Goal: Task Accomplishment & Management: Manage account settings

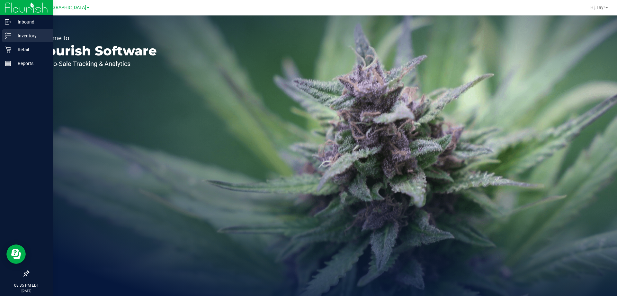
click at [13, 37] on p "Inventory" at bounding box center [30, 36] width 39 height 8
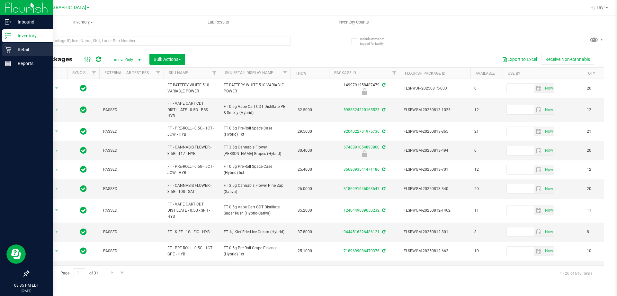
click at [20, 49] on p "Retail" at bounding box center [30, 50] width 39 height 8
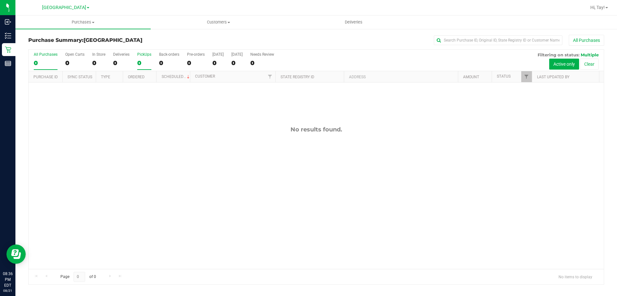
click at [146, 65] on div "0" at bounding box center [144, 62] width 14 height 7
click at [0, 0] on input "PickUps 0" at bounding box center [0, 0] width 0 height 0
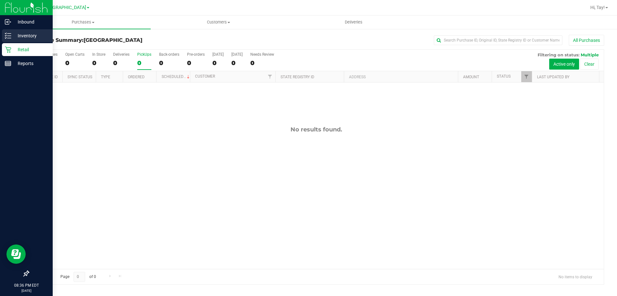
click at [11, 41] on div "Inventory" at bounding box center [27, 35] width 51 height 13
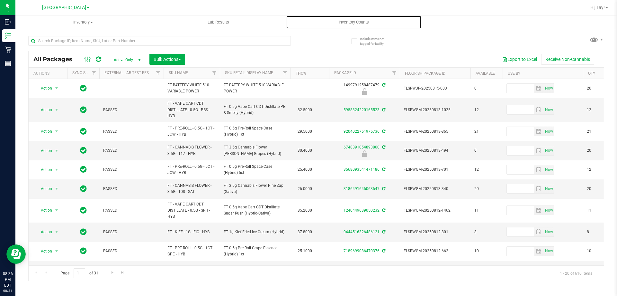
click at [343, 23] on span "Inventory Counts" at bounding box center [354, 22] width 48 height 6
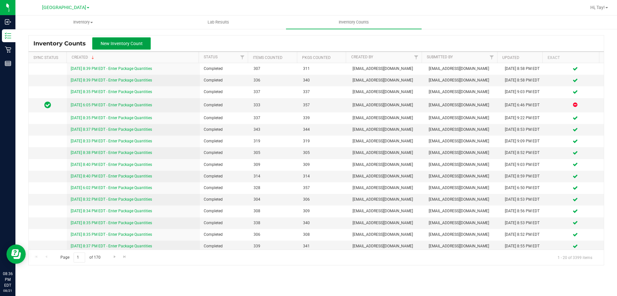
click at [142, 46] on button "New Inventory Count" at bounding box center [121, 43] width 59 height 12
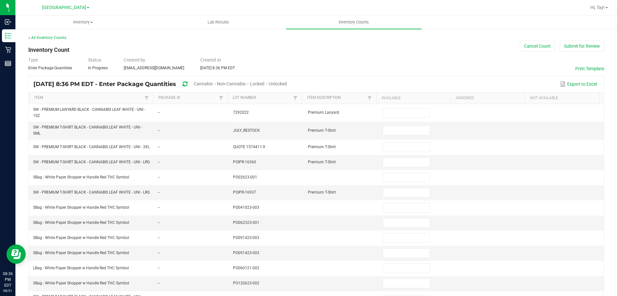
click at [213, 82] on span "Cannabis" at bounding box center [203, 83] width 19 height 5
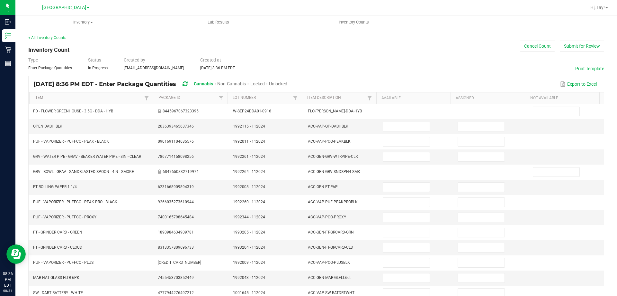
click at [288, 82] on span "Unlocked" at bounding box center [278, 83] width 18 height 5
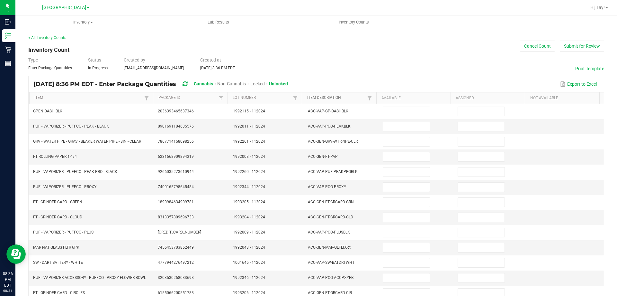
click at [357, 99] on link "Item Description" at bounding box center [336, 97] width 59 height 5
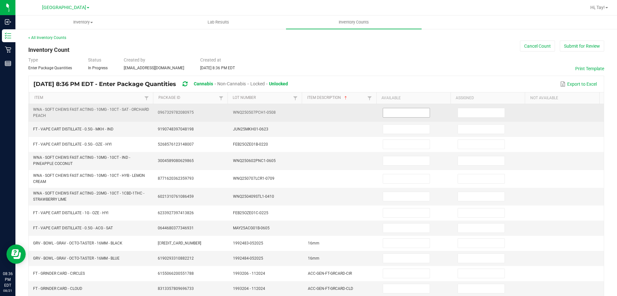
click at [386, 111] on input at bounding box center [406, 112] width 46 height 9
type input "12"
type input "9"
type input "8"
type input "3"
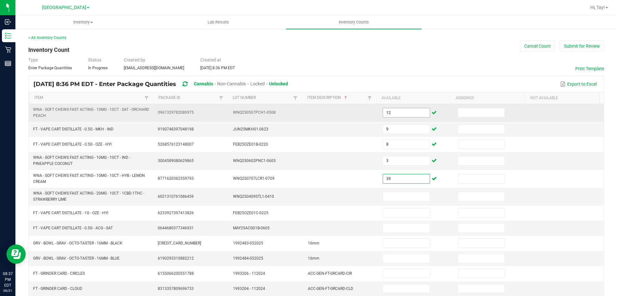
type input "39"
type input "11"
type input "3"
type input "10"
type input "9"
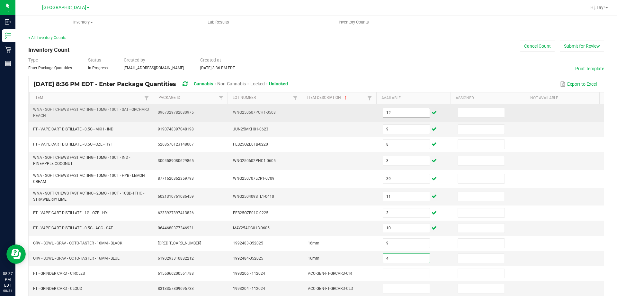
type input "4"
type input "1"
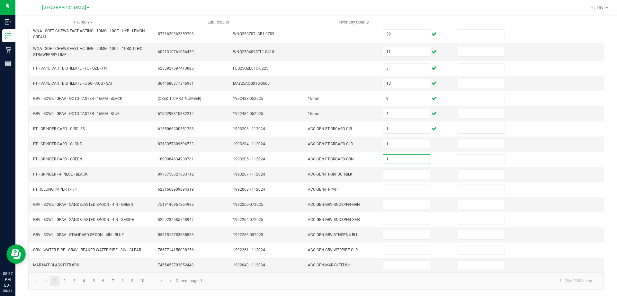
type input "1"
type input "5"
type input "1"
type input "9"
type input "10"
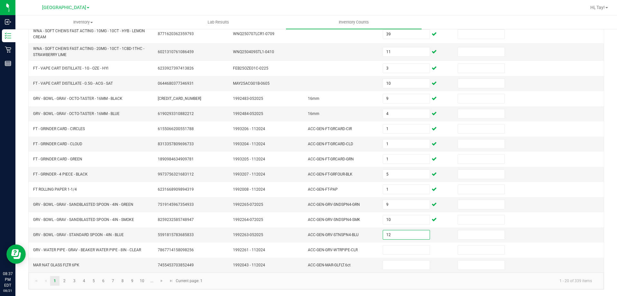
type input "12"
type input "1"
click at [65, 280] on link "2" at bounding box center [64, 281] width 9 height 10
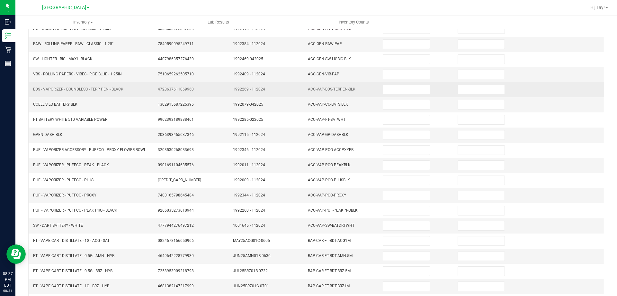
scroll to position [0, 0]
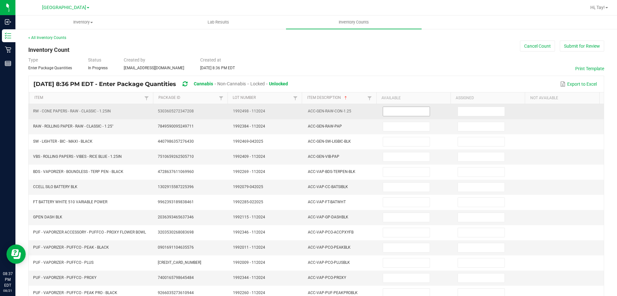
click at [396, 108] on input at bounding box center [406, 111] width 46 height 9
type input "27"
type input "16"
type input "2"
type input "48"
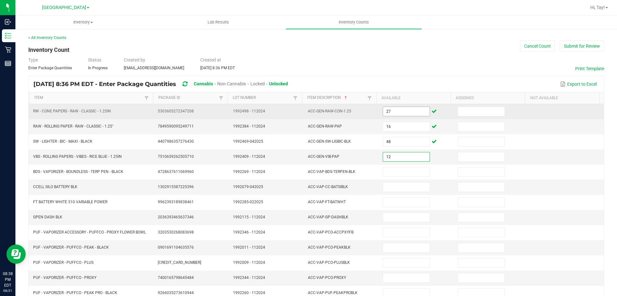
type input "12"
type input "1"
type input "2"
type input "15"
type input "1"
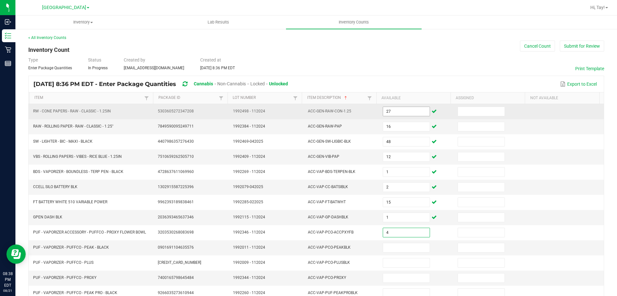
type input "4"
type input "2"
type input "3"
type input "4"
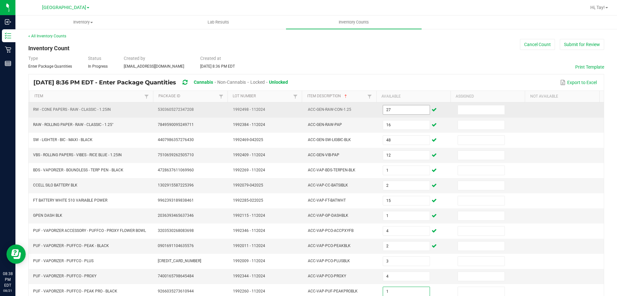
type input "1"
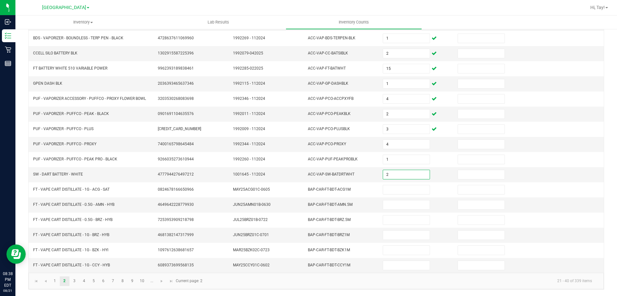
type input "2"
type input "5"
type input "10"
type input "11"
type input "2"
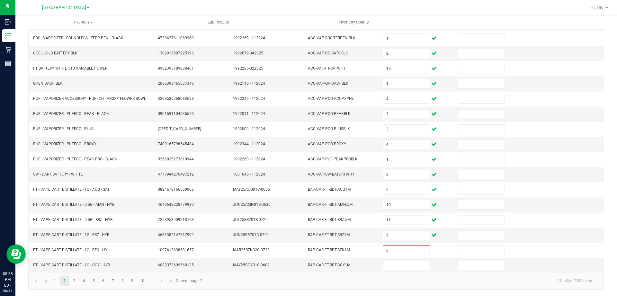
type input "6"
type input "2"
click at [78, 279] on link "3" at bounding box center [74, 281] width 9 height 10
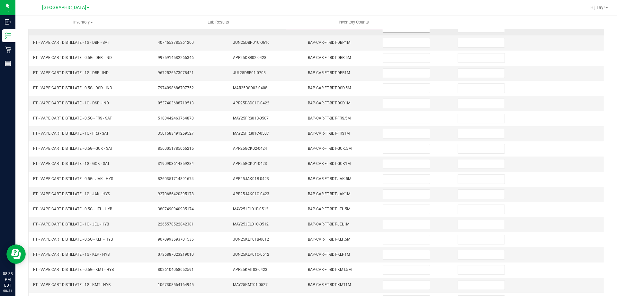
scroll to position [0, 0]
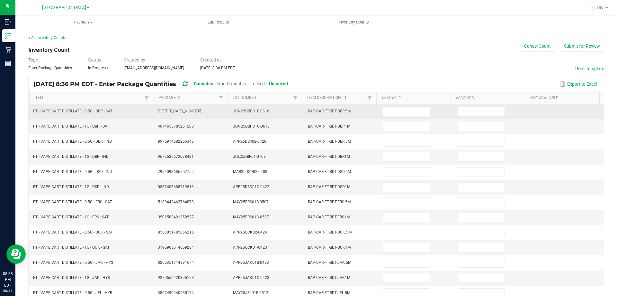
click at [393, 114] on input at bounding box center [406, 111] width 46 height 9
type input "10"
type input "11"
type input "1"
type input "5"
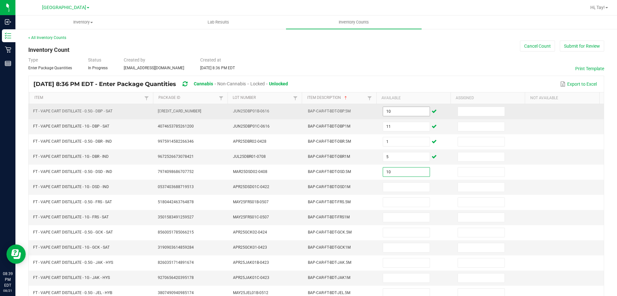
type input "10"
type input "12"
type input "9"
type input "10"
type input "3"
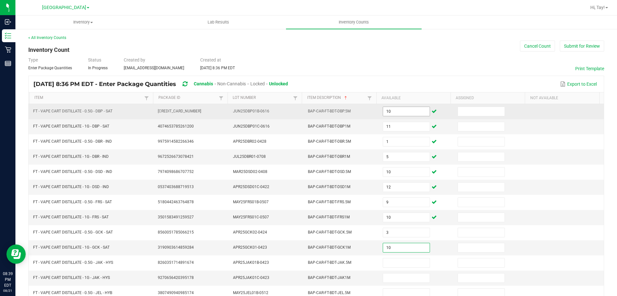
type input "10"
type input "7"
type input "1"
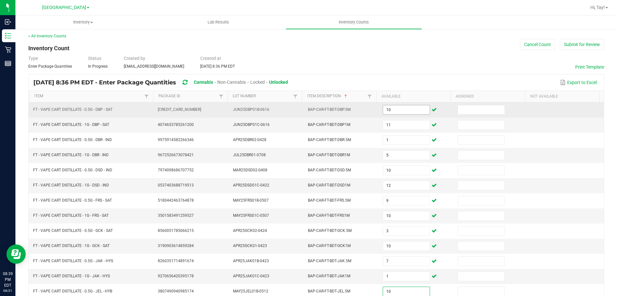
type input "10"
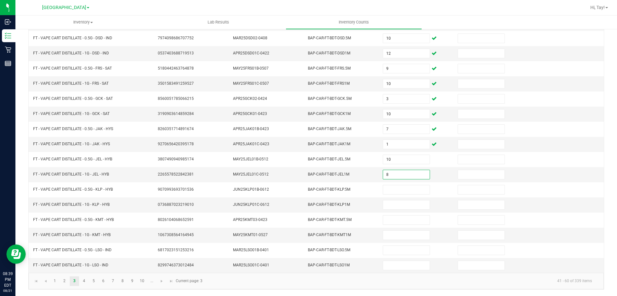
type input "8"
type input "10"
type input "3"
type input "6"
type input "3"
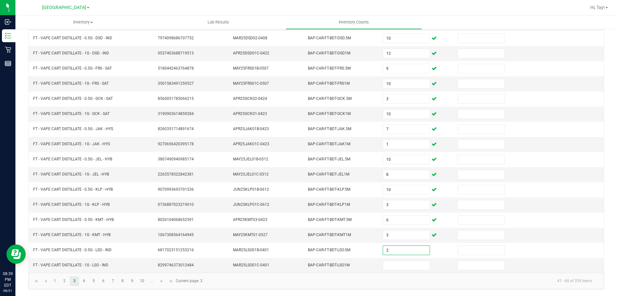
type input "2"
click at [87, 281] on link "4" at bounding box center [83, 281] width 9 height 10
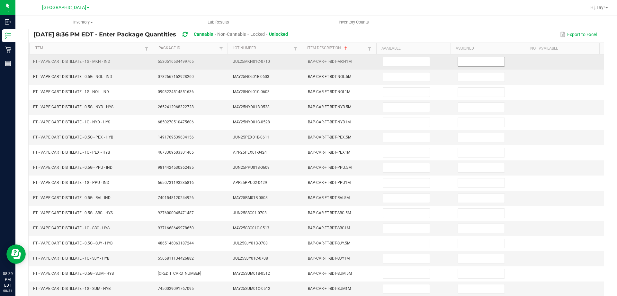
scroll to position [5, 0]
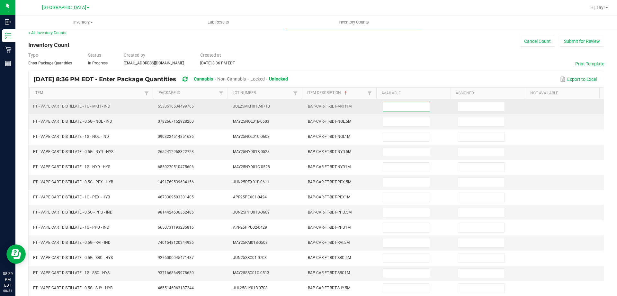
click at [383, 106] on input at bounding box center [406, 106] width 46 height 9
type input "12"
type input "9"
type input "2"
type input "6"
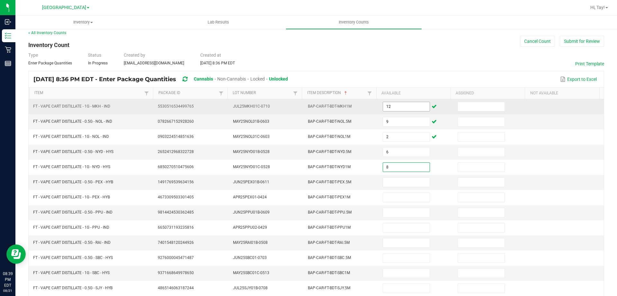
type input "8"
type input "11"
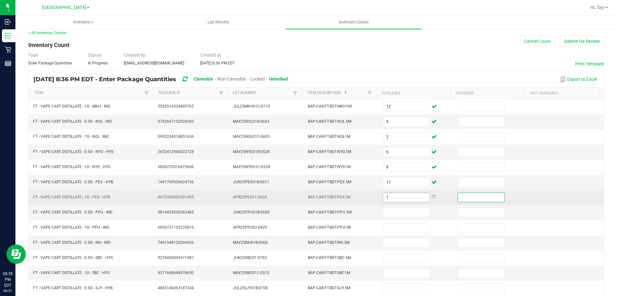
click at [393, 195] on input "1" at bounding box center [406, 197] width 46 height 9
type input "10"
type input "9"
type input "10"
type input "3"
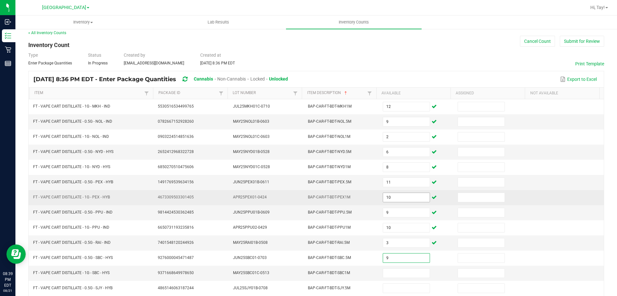
type input "9"
type input "3"
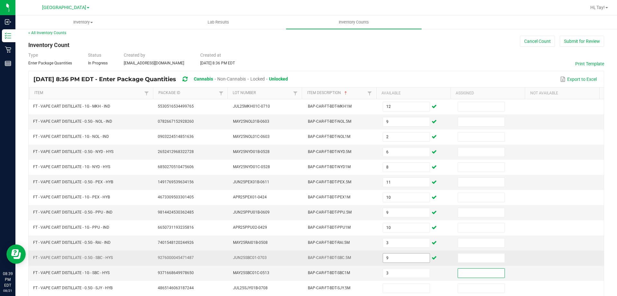
click at [401, 257] on input "9" at bounding box center [406, 257] width 46 height 9
type input "8"
type input "1"
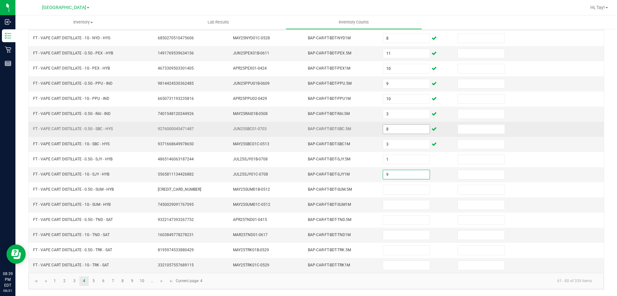
type input "9"
type input "5"
type input "8"
type input "1"
type input "6"
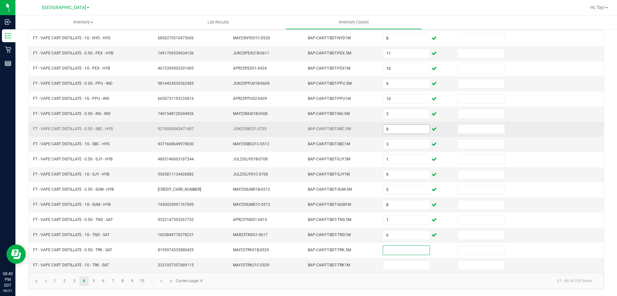
type input "6"
type input "7"
type input "6"
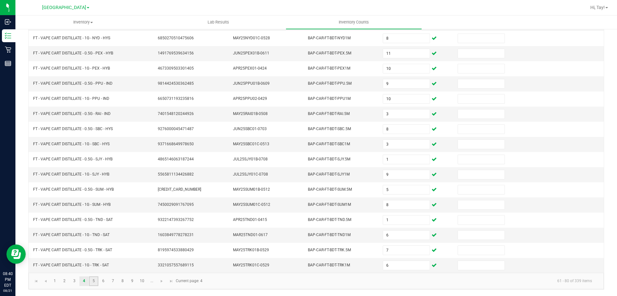
click at [96, 277] on link "5" at bounding box center [93, 281] width 9 height 10
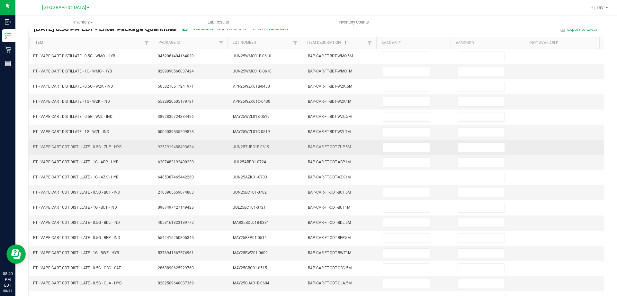
scroll to position [0, 0]
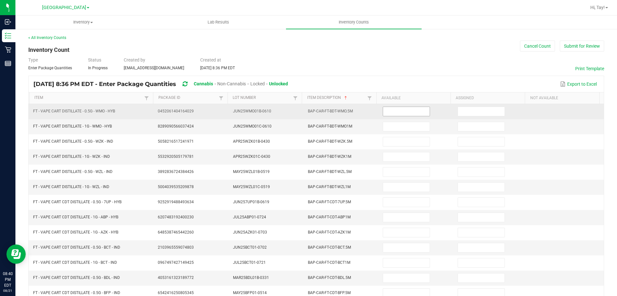
click at [398, 113] on input at bounding box center [406, 111] width 46 height 9
type input "6"
type input "9"
type input "1"
type input "4"
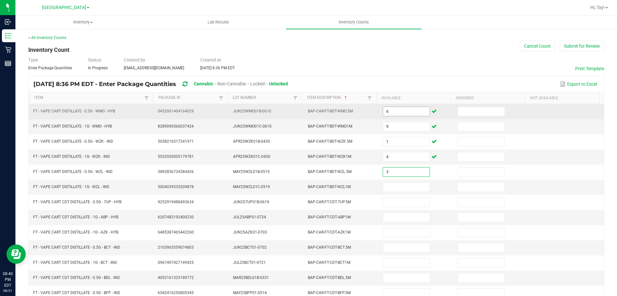
type input "3"
type input "6"
type input "7"
type input "12"
type input "7"
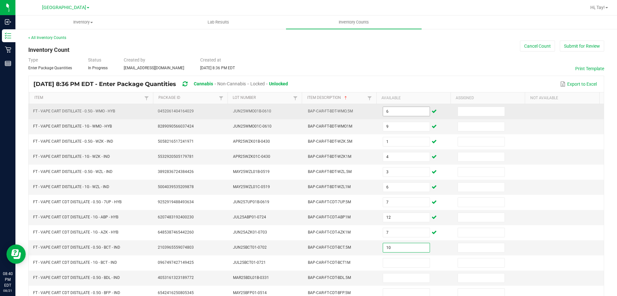
type input "10"
type input "2"
type input "7"
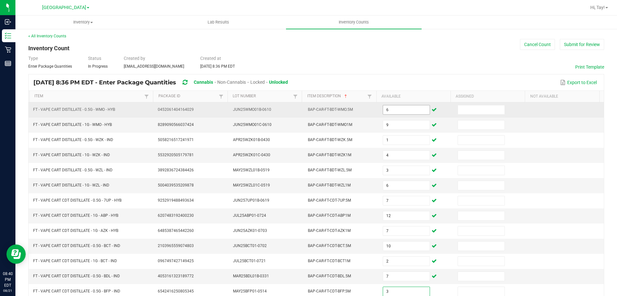
type input "3"
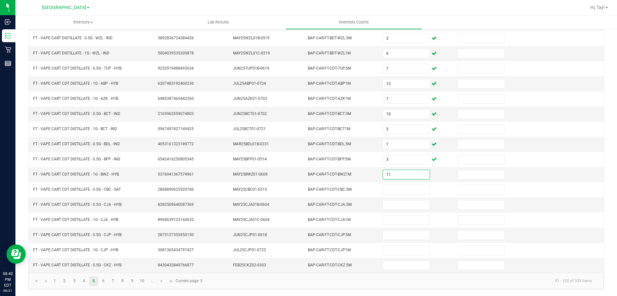
type input "11"
type input "9"
type input "7"
type input "8"
type input "2"
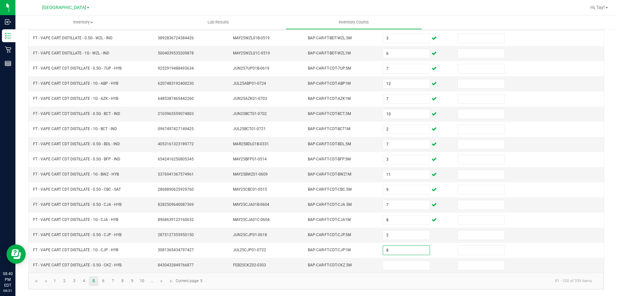
type input "8"
type input "9"
click at [102, 282] on link "6" at bounding box center [103, 281] width 9 height 10
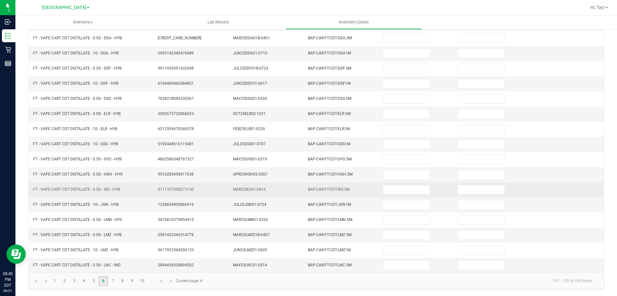
scroll to position [0, 0]
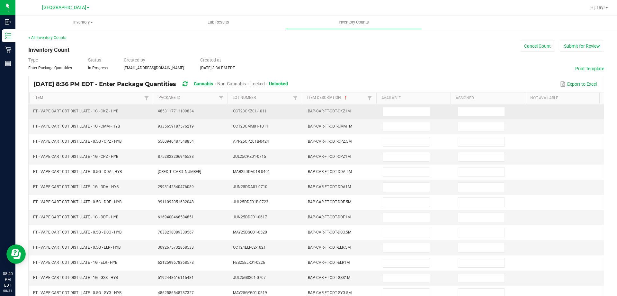
click at [399, 105] on td at bounding box center [416, 111] width 75 height 15
click at [398, 110] on input at bounding box center [406, 111] width 46 height 9
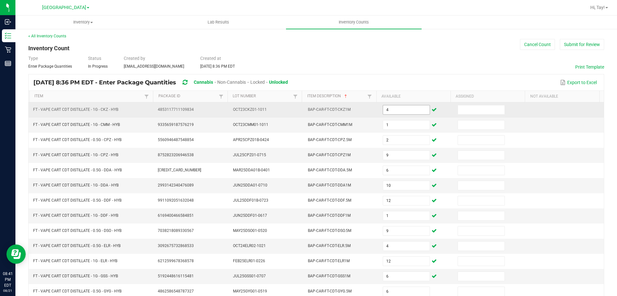
scroll to position [133, 0]
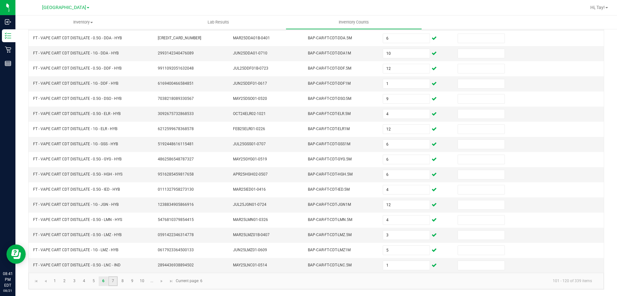
click at [114, 284] on link "7" at bounding box center [112, 281] width 9 height 10
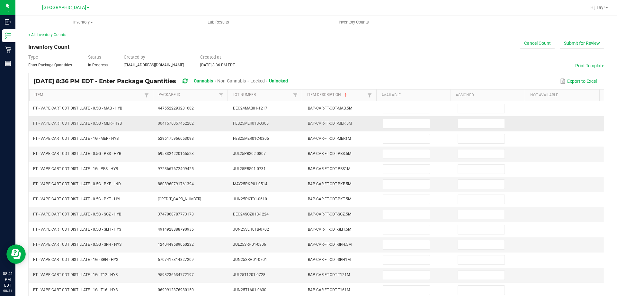
scroll to position [0, 0]
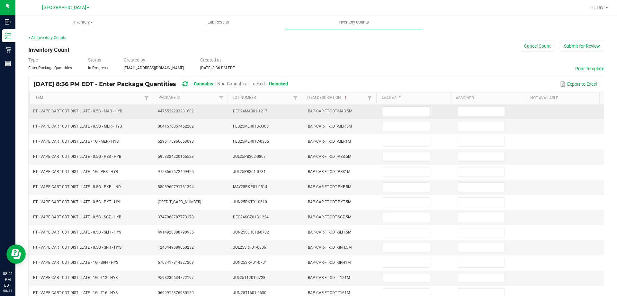
click at [383, 110] on input at bounding box center [406, 111] width 46 height 9
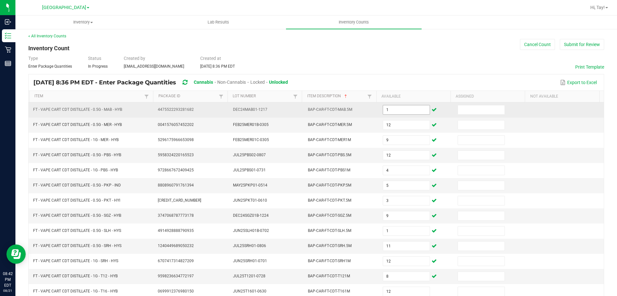
scroll to position [133, 0]
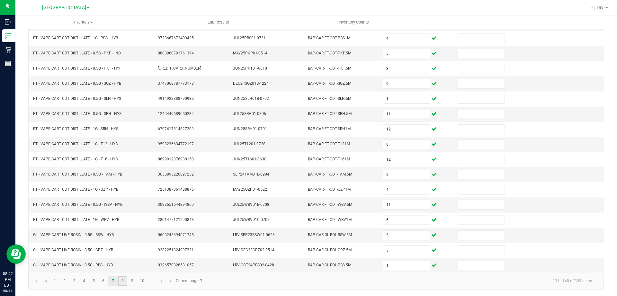
click at [125, 282] on link "8" at bounding box center [122, 281] width 9 height 10
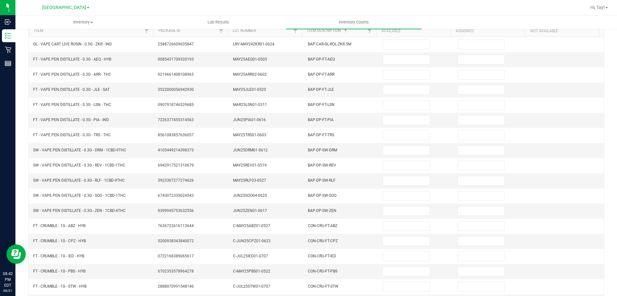
scroll to position [0, 0]
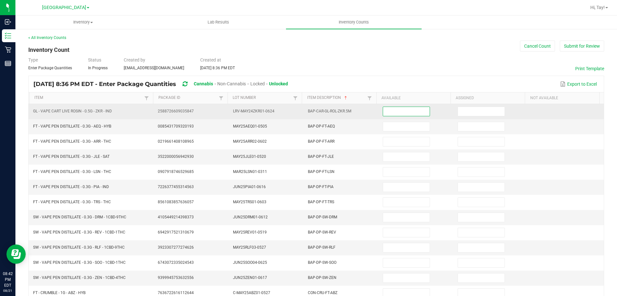
click at [396, 114] on input at bounding box center [406, 111] width 46 height 9
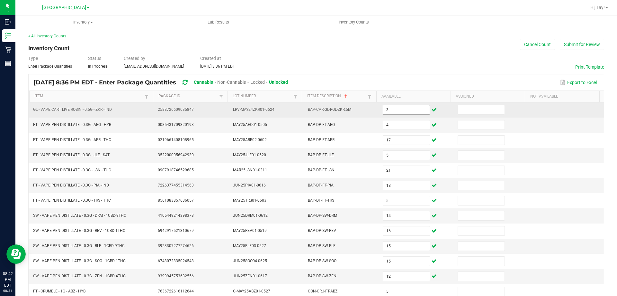
scroll to position [133, 0]
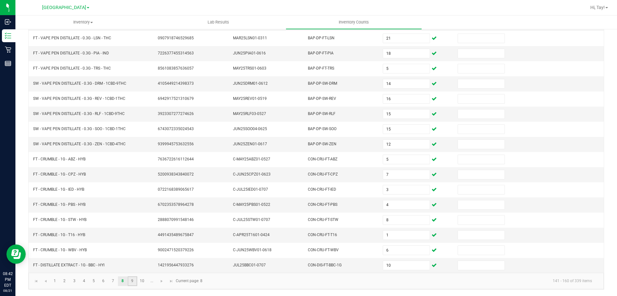
click at [133, 278] on link "9" at bounding box center [132, 281] width 9 height 10
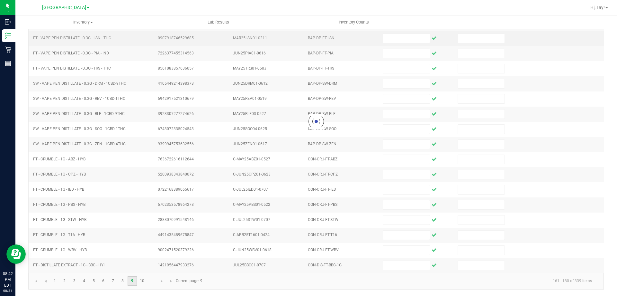
scroll to position [5, 0]
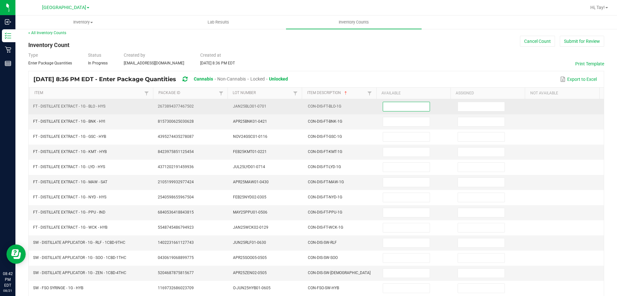
click at [393, 106] on input at bounding box center [406, 106] width 46 height 9
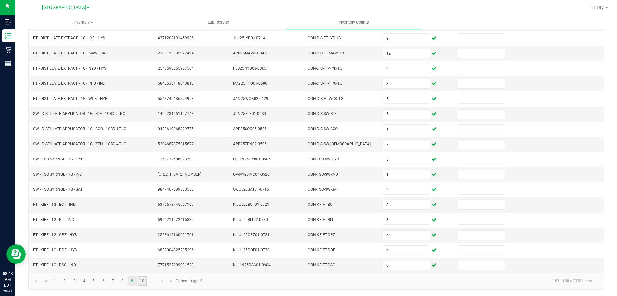
click at [142, 278] on link "10" at bounding box center [142, 281] width 9 height 10
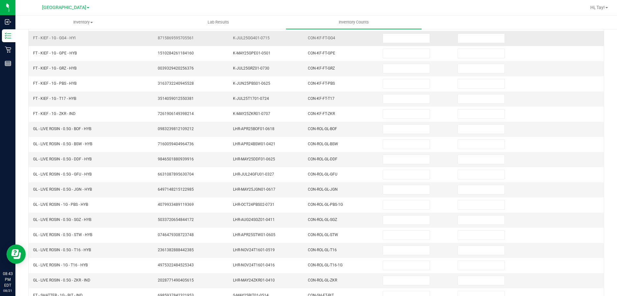
scroll to position [0, 0]
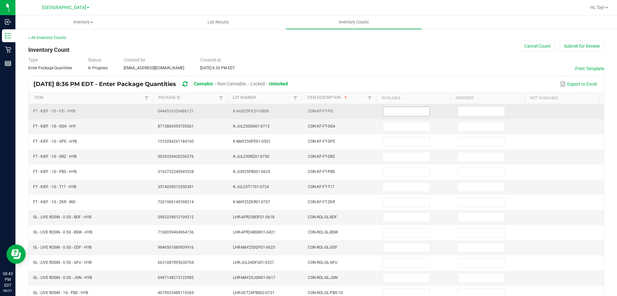
click at [391, 109] on input at bounding box center [406, 111] width 46 height 9
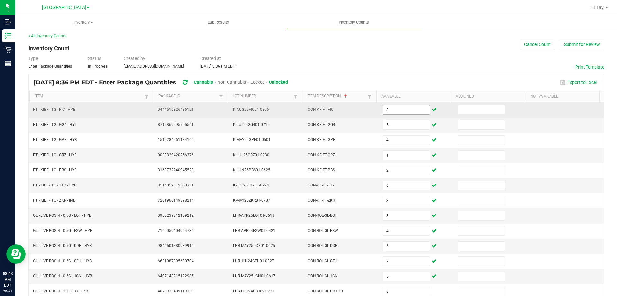
scroll to position [133, 0]
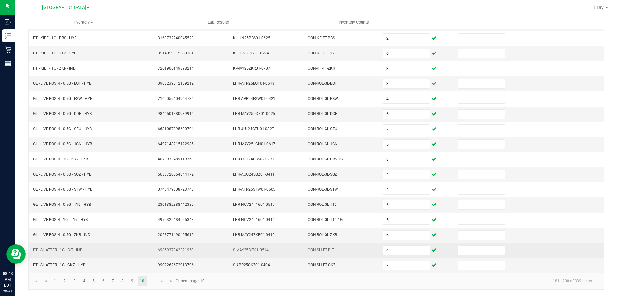
click at [349, 248] on td "CON-SH-FT-BLT" at bounding box center [341, 249] width 75 height 15
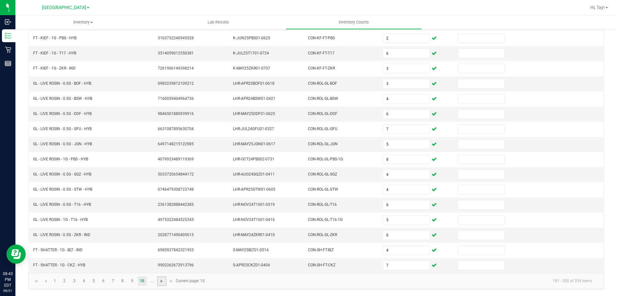
click at [160, 280] on span "Go to the next page" at bounding box center [161, 280] width 5 height 5
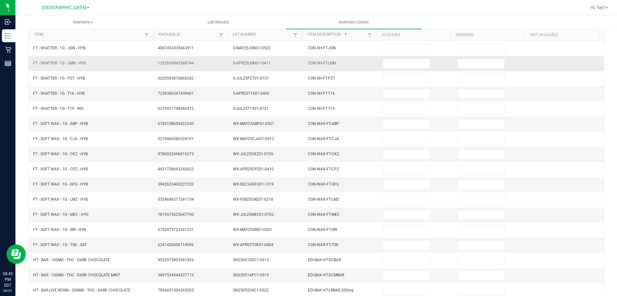
scroll to position [0, 0]
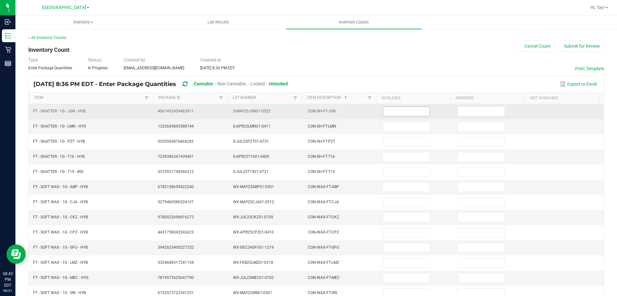
click at [393, 111] on input at bounding box center [406, 111] width 46 height 9
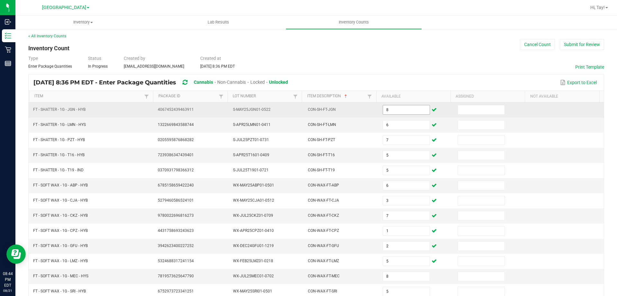
scroll to position [133, 0]
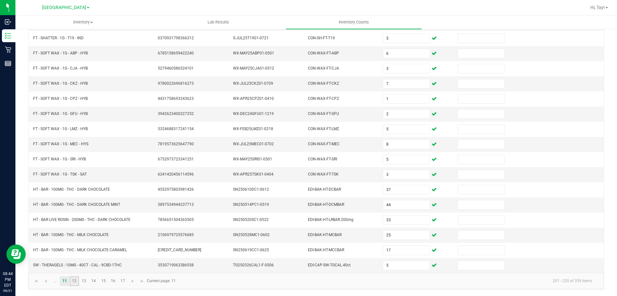
click at [73, 285] on link "12" at bounding box center [74, 281] width 9 height 10
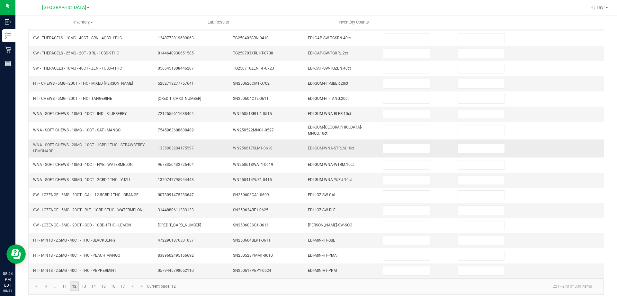
scroll to position [0, 0]
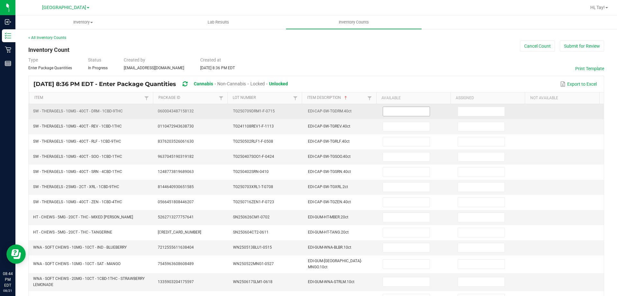
click at [402, 116] on span at bounding box center [406, 111] width 47 height 10
click at [404, 112] on input at bounding box center [406, 111] width 46 height 9
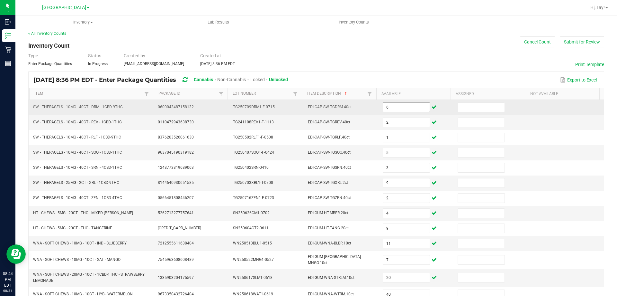
scroll to position [136, 0]
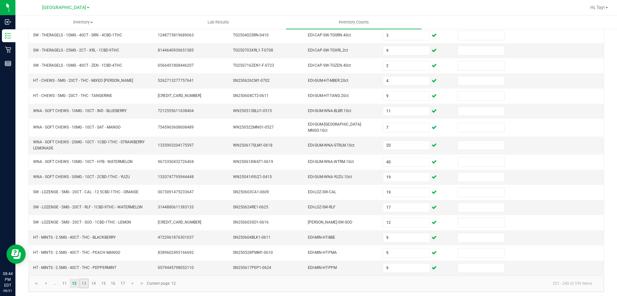
click at [86, 279] on link "13" at bounding box center [83, 283] width 9 height 10
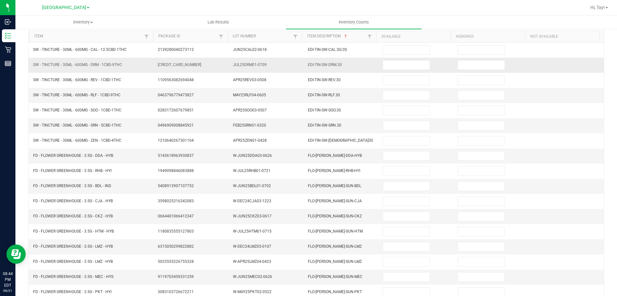
scroll to position [0, 0]
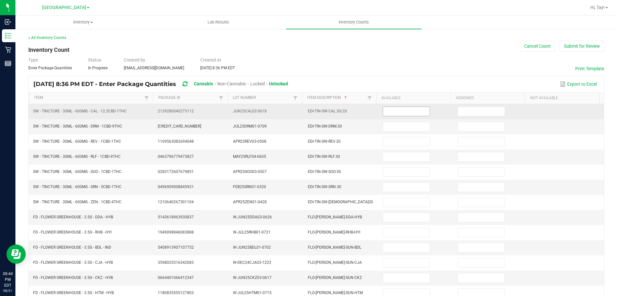
click at [388, 112] on input at bounding box center [406, 111] width 46 height 9
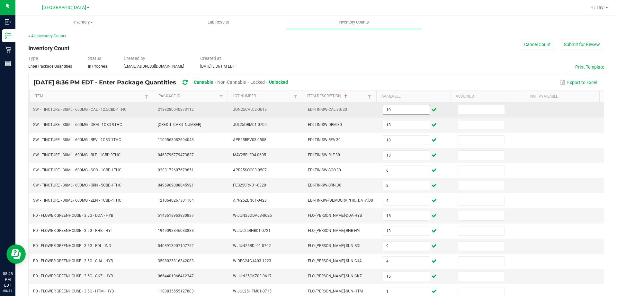
scroll to position [133, 0]
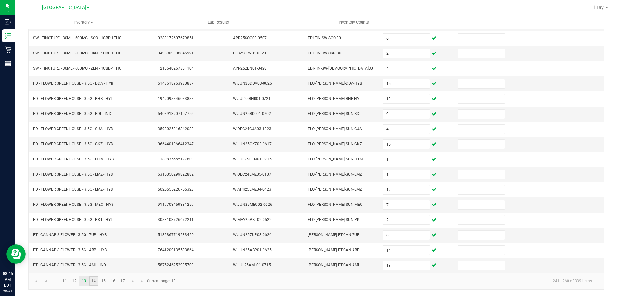
click at [93, 280] on link "14" at bounding box center [93, 281] width 9 height 10
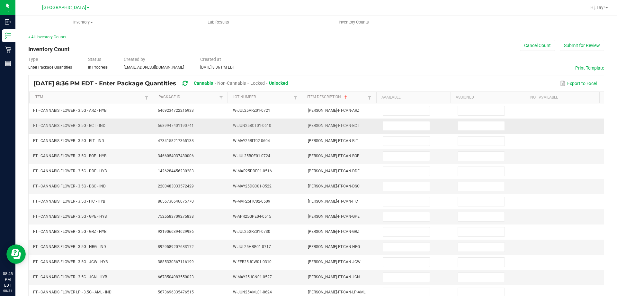
scroll to position [0, 0]
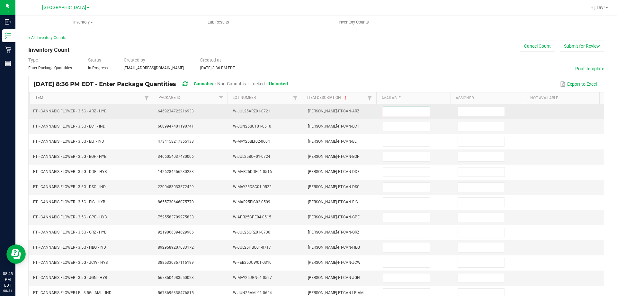
click at [387, 111] on input at bounding box center [406, 111] width 46 height 9
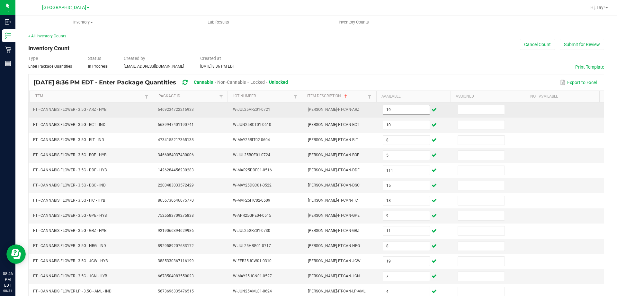
scroll to position [133, 0]
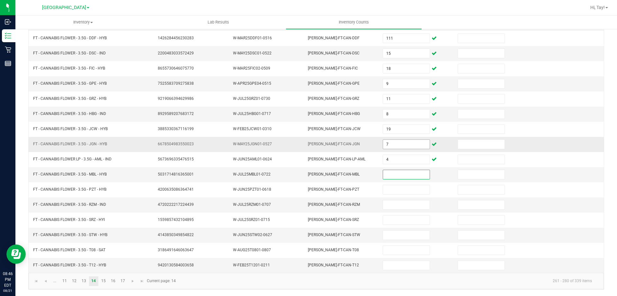
click at [388, 144] on input "7" at bounding box center [406, 144] width 46 height 9
click at [389, 176] on input at bounding box center [406, 174] width 46 height 9
click at [104, 281] on link "15" at bounding box center [103, 281] width 9 height 10
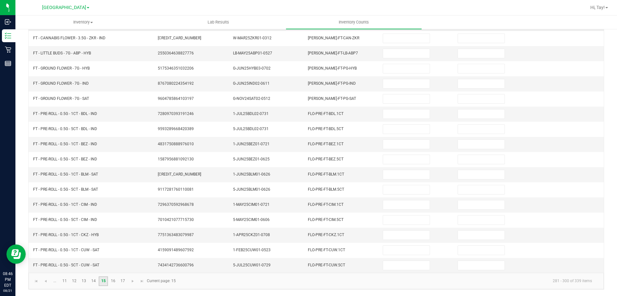
scroll to position [0, 0]
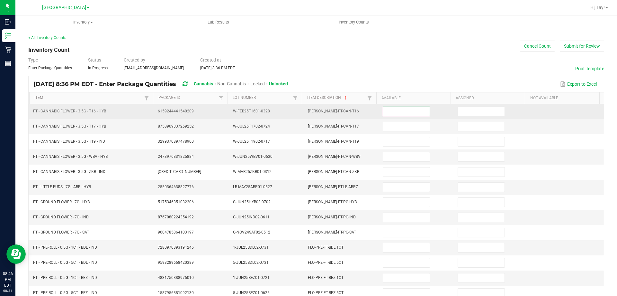
click at [397, 113] on input at bounding box center [406, 111] width 46 height 9
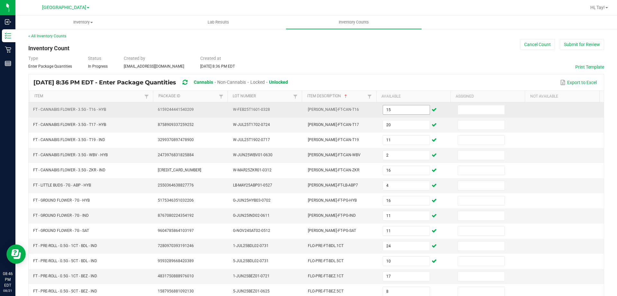
scroll to position [133, 0]
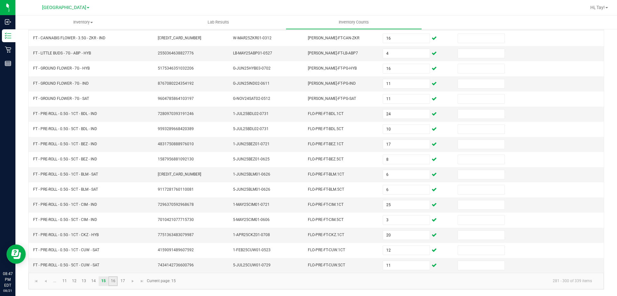
click at [110, 282] on link "16" at bounding box center [112, 281] width 9 height 10
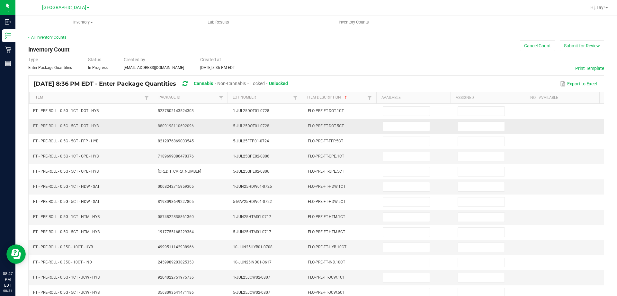
scroll to position [0, 0]
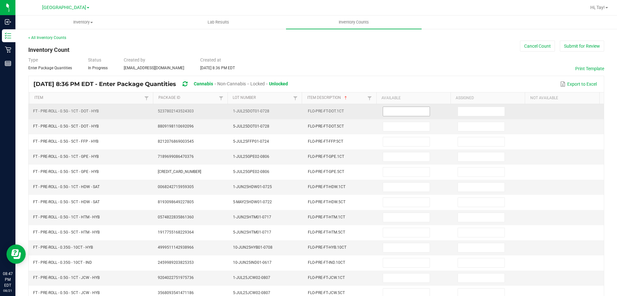
click at [385, 114] on input at bounding box center [406, 111] width 46 height 9
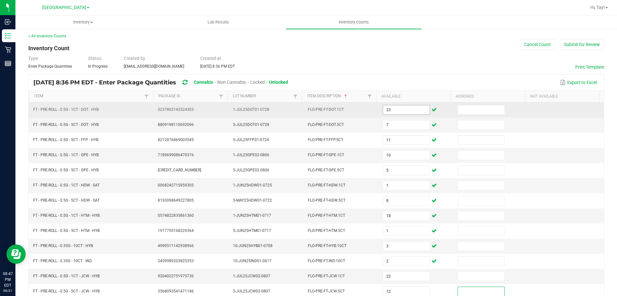
scroll to position [133, 0]
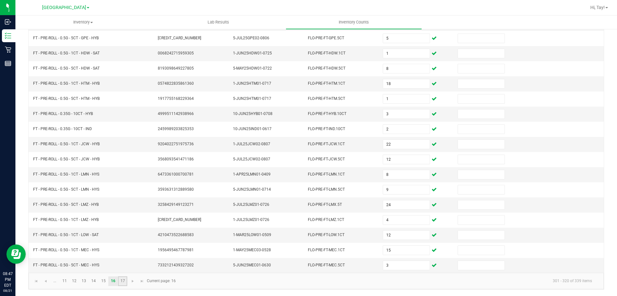
click at [121, 279] on link "17" at bounding box center [122, 281] width 9 height 10
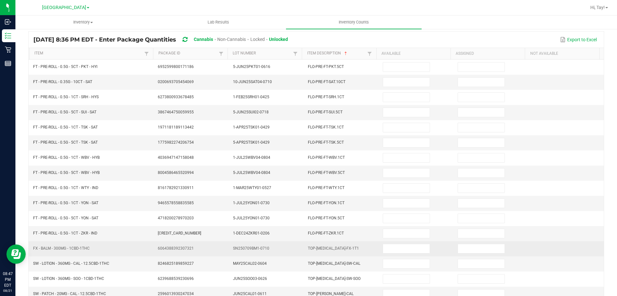
scroll to position [0, 0]
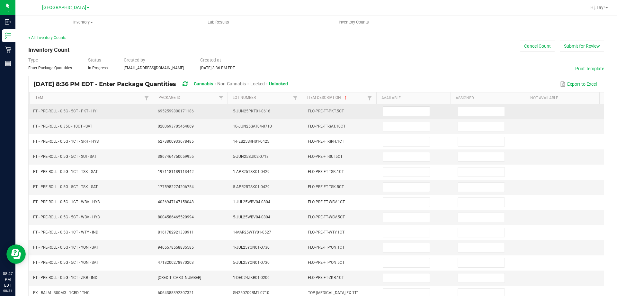
click at [399, 112] on input at bounding box center [406, 111] width 46 height 9
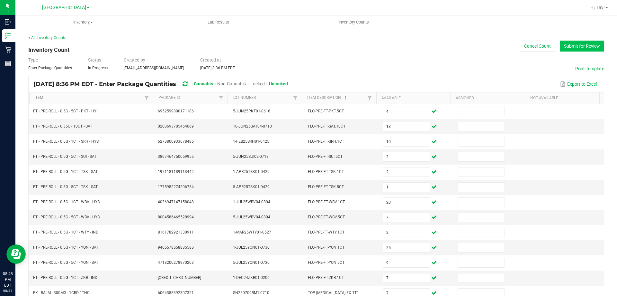
click at [572, 45] on button "Submit for Review" at bounding box center [582, 46] width 44 height 11
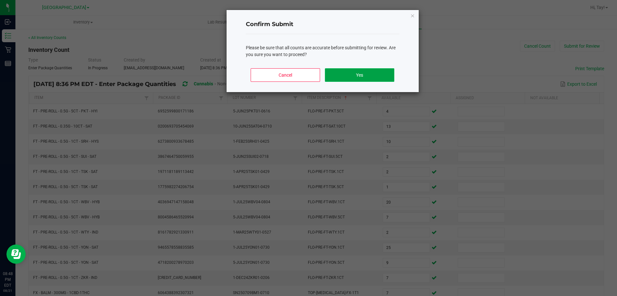
click at [359, 73] on button "Yes" at bounding box center [359, 75] width 69 height 14
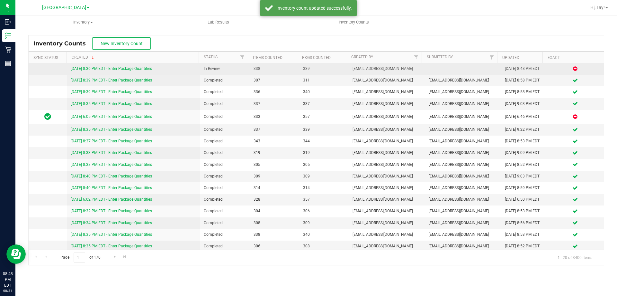
click at [137, 67] on link "[DATE] 8:36 PM EDT - Enter Package Quantities" at bounding box center [111, 68] width 81 height 5
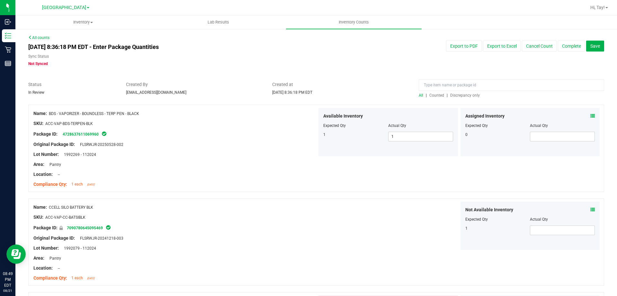
click at [456, 97] on span "Discrepancy only" at bounding box center [466, 95] width 30 height 5
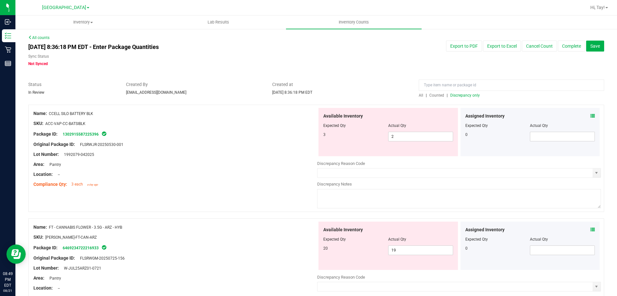
click at [275, 142] on div "Original Package ID: FLSRWJR-20250530-001" at bounding box center [175, 144] width 284 height 7
click at [412, 142] on div "Available Inventory Expected Qty Actual Qty 3 2 2" at bounding box center [389, 132] width 140 height 48
click at [411, 141] on div "Available Inventory Expected Qty Actual Qty 3 2 2" at bounding box center [389, 132] width 140 height 48
click at [412, 138] on span "2 2" at bounding box center [421, 137] width 65 height 10
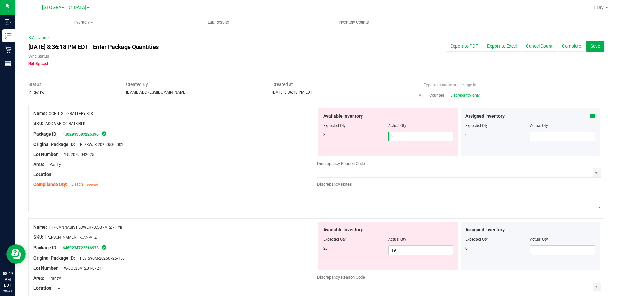
click at [412, 138] on input "2" at bounding box center [421, 136] width 64 height 9
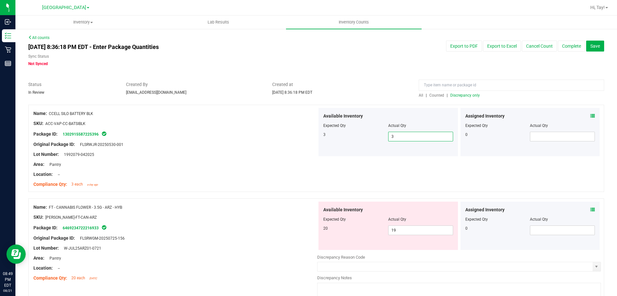
click at [179, 220] on div at bounding box center [175, 221] width 284 height 3
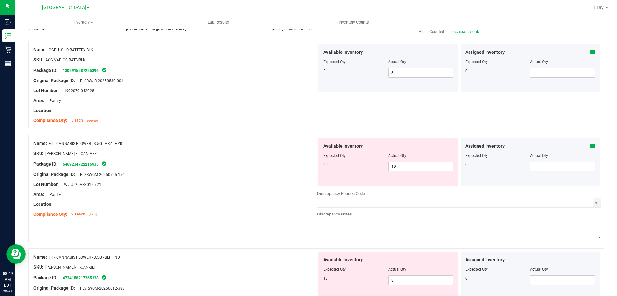
scroll to position [64, 0]
click at [250, 183] on div "Lot Number: W-JUL25ARZ01-0721" at bounding box center [175, 183] width 284 height 7
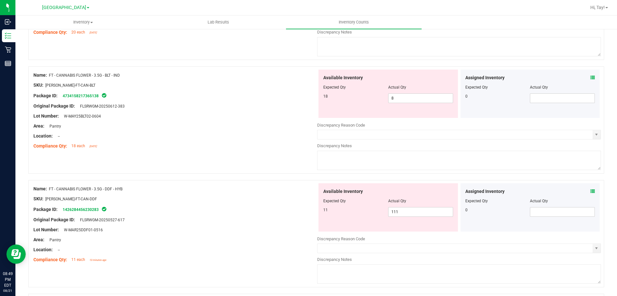
scroll to position [289, 0]
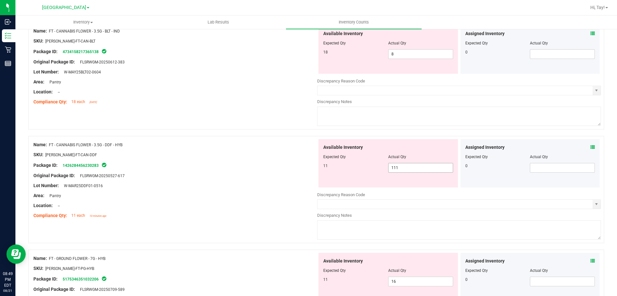
click at [400, 169] on span "111 111" at bounding box center [421, 168] width 65 height 10
click at [400, 169] on input "111" at bounding box center [421, 167] width 64 height 9
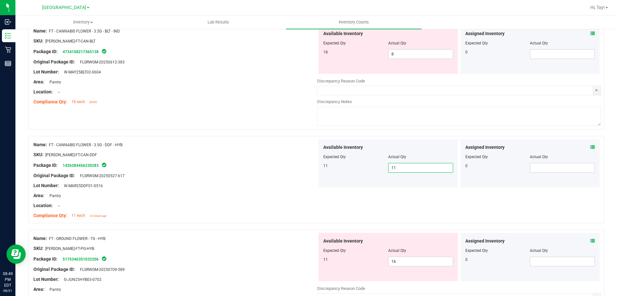
click at [257, 205] on div "Location: --" at bounding box center [175, 205] width 284 height 7
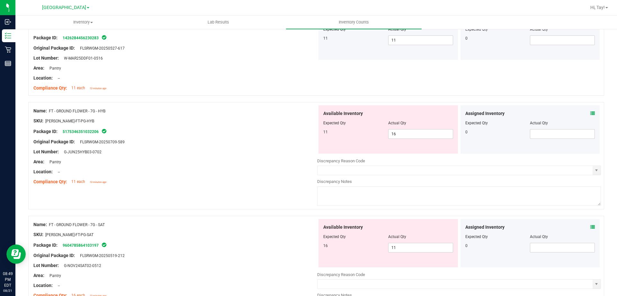
scroll to position [418, 0]
click at [269, 172] on div "Location: --" at bounding box center [175, 170] width 284 height 7
click at [412, 136] on span "16 16" at bounding box center [421, 133] width 65 height 10
click at [412, 136] on input "16" at bounding box center [421, 132] width 64 height 9
click at [267, 146] on div at bounding box center [175, 145] width 284 height 3
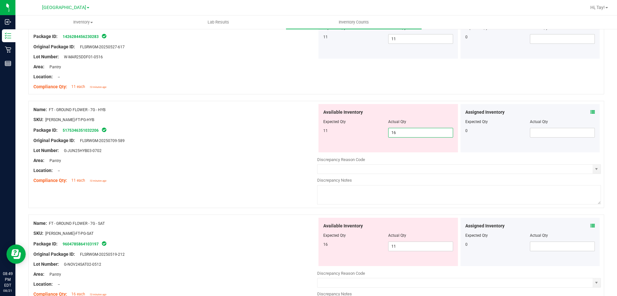
click at [406, 134] on span "16 16" at bounding box center [421, 133] width 65 height 10
click at [406, 134] on input "16" at bounding box center [421, 132] width 64 height 9
click at [396, 249] on div "Available Inventory Expected Qty Actual Qty 16 11 11" at bounding box center [459, 268] width 284 height 102
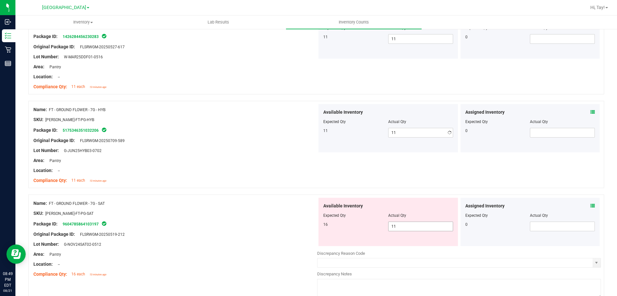
click at [396, 249] on div at bounding box center [459, 248] width 284 height 3
click at [392, 226] on span "11 11" at bounding box center [421, 226] width 65 height 10
click at [392, 226] on input "11" at bounding box center [421, 226] width 64 height 9
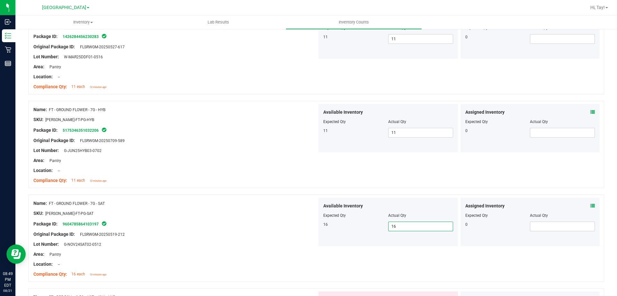
click at [286, 242] on div "Lot Number: G-NOV24SAT02-0512" at bounding box center [175, 244] width 284 height 7
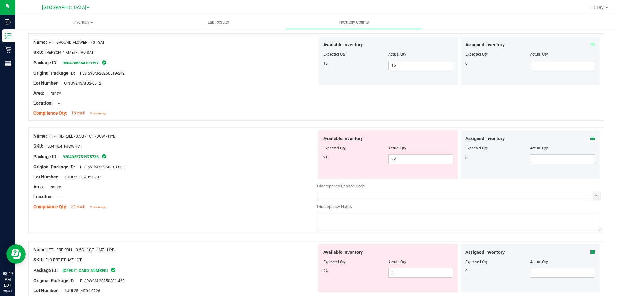
click at [272, 185] on div "Area: Pantry" at bounding box center [175, 186] width 284 height 7
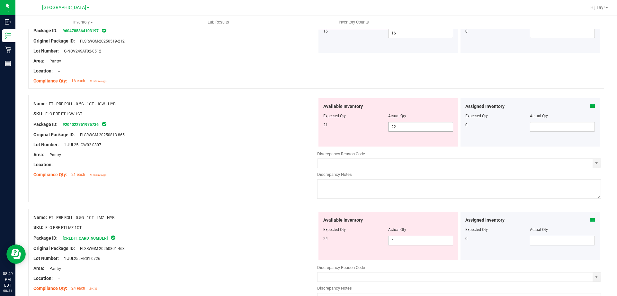
click at [397, 124] on span "22 22" at bounding box center [421, 127] width 65 height 10
click at [397, 124] on input "22" at bounding box center [421, 126] width 64 height 9
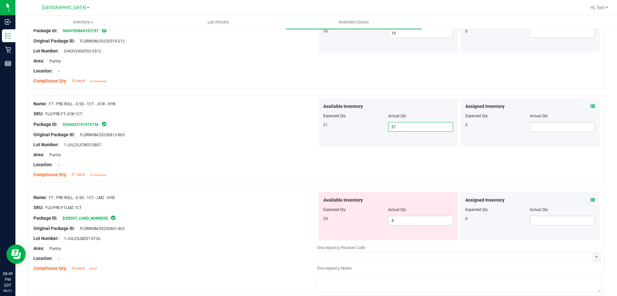
click at [203, 128] on div at bounding box center [175, 129] width 284 height 3
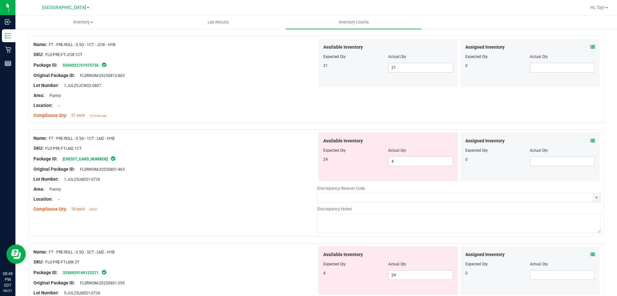
scroll to position [675, 0]
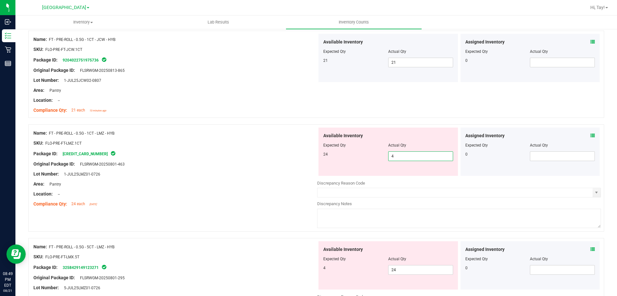
click at [398, 158] on span "4 4" at bounding box center [421, 156] width 65 height 10
click at [398, 158] on input "4" at bounding box center [421, 155] width 64 height 9
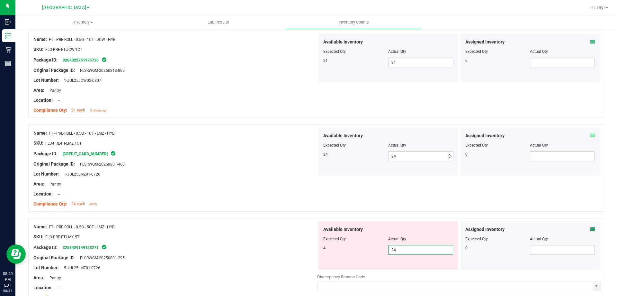
click at [406, 267] on div "Available Inventory Expected Qty Actual Qty 4 24 24" at bounding box center [389, 245] width 140 height 48
click at [397, 251] on input "24" at bounding box center [421, 249] width 64 height 9
click at [281, 251] on div at bounding box center [175, 252] width 284 height 3
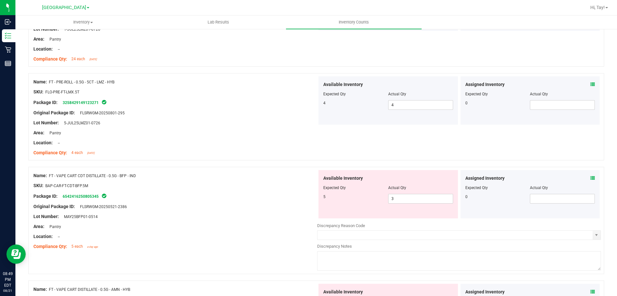
scroll to position [836, 0]
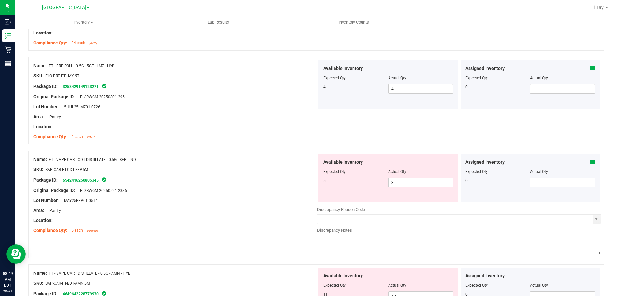
click at [263, 197] on div "Lot Number: MAY25BFP01-0514" at bounding box center [175, 200] width 284 height 7
click at [224, 182] on div "Package ID: 6542416250805345" at bounding box center [175, 180] width 284 height 8
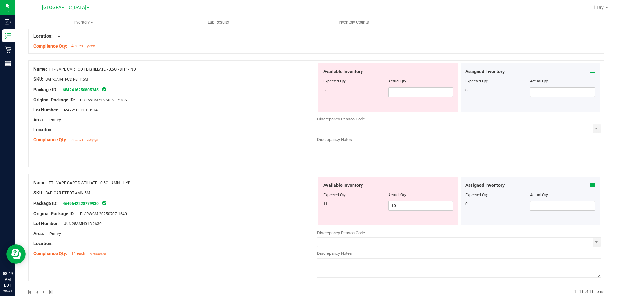
scroll to position [940, 0]
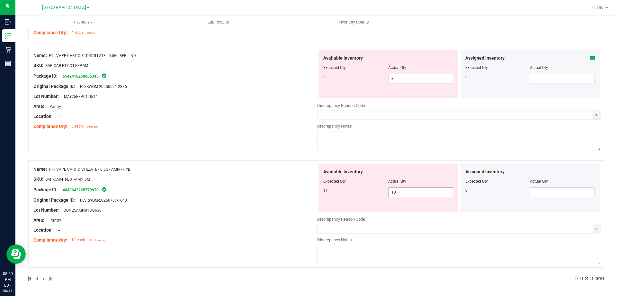
click at [401, 194] on span "10 10" at bounding box center [421, 192] width 65 height 10
click at [401, 194] on input "10" at bounding box center [421, 191] width 64 height 9
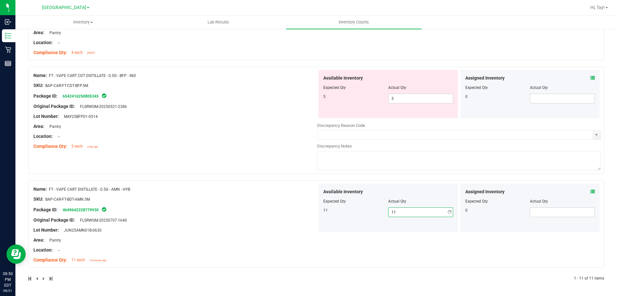
scroll to position [920, 0]
drag, startPoint x: 212, startPoint y: 228, endPoint x: 215, endPoint y: 224, distance: 5.3
click at [213, 227] on div "Lot Number: JUN25AMN01B-0630" at bounding box center [175, 229] width 284 height 7
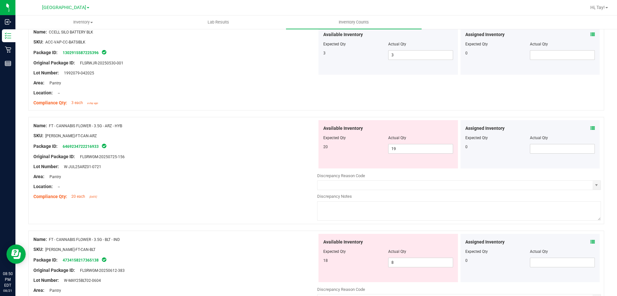
scroll to position [0, 0]
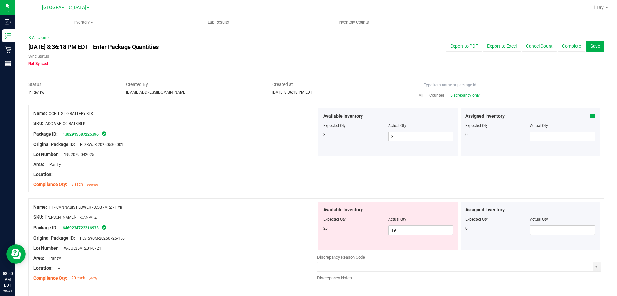
click at [466, 95] on span "Discrepancy only" at bounding box center [466, 95] width 30 height 5
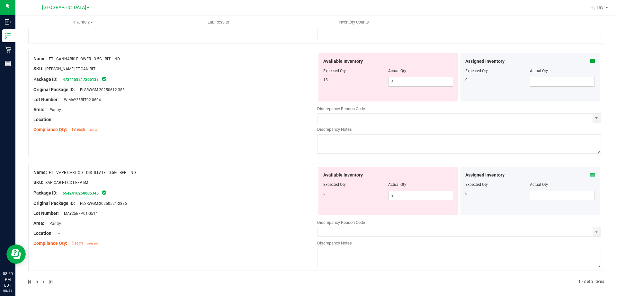
scroll to position [171, 0]
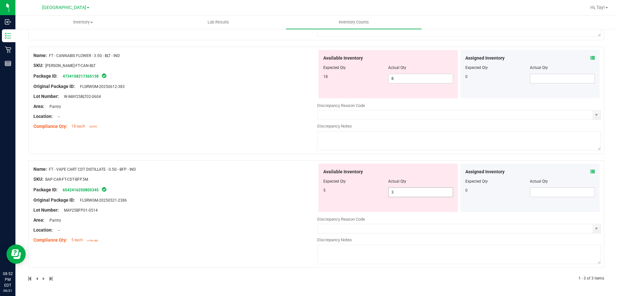
click at [402, 192] on span "3 3" at bounding box center [421, 192] width 65 height 10
click at [402, 192] on input "3" at bounding box center [421, 191] width 64 height 9
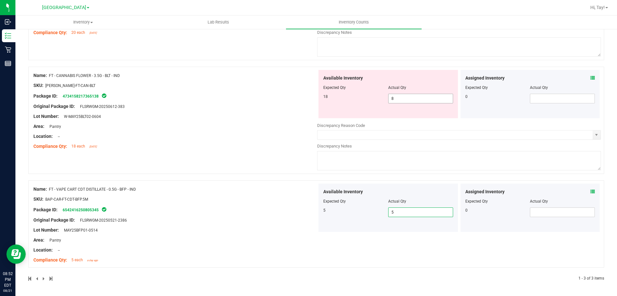
click at [393, 96] on span "8 8" at bounding box center [421, 99] width 65 height 10
click at [393, 96] on input "8" at bounding box center [421, 98] width 64 height 9
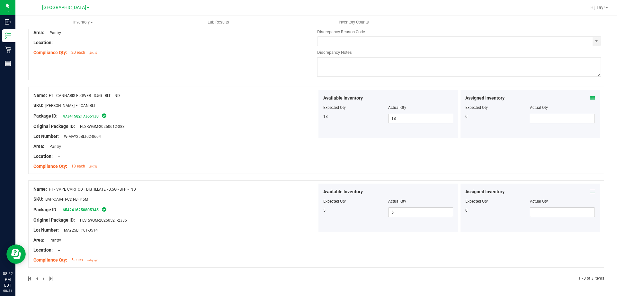
click at [268, 117] on div "Package ID: 4734158217365138" at bounding box center [175, 116] width 284 height 8
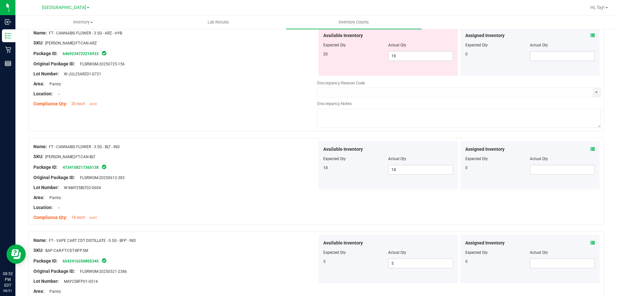
scroll to position [3, 0]
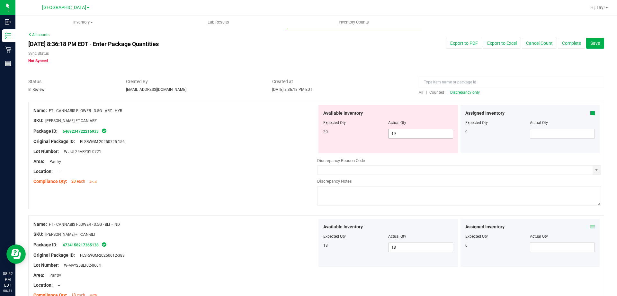
click at [395, 133] on span "19 19" at bounding box center [421, 134] width 65 height 10
click at [395, 133] on input "19" at bounding box center [421, 133] width 64 height 9
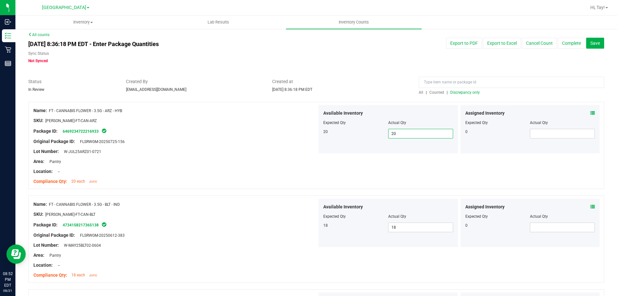
click at [465, 91] on span "Discrepancy only" at bounding box center [466, 92] width 30 height 5
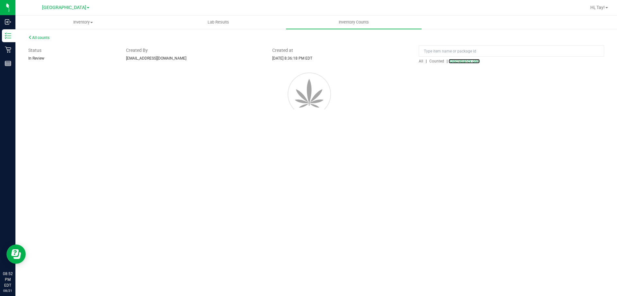
scroll to position [0, 0]
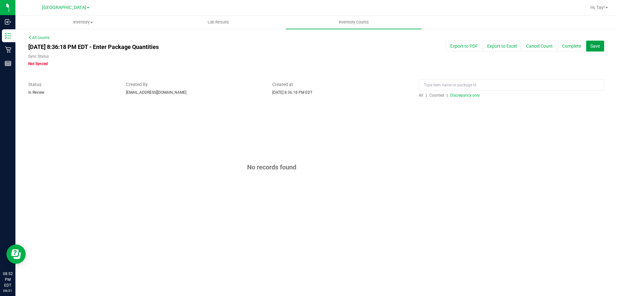
click at [600, 48] on span "Save" at bounding box center [596, 45] width 10 height 5
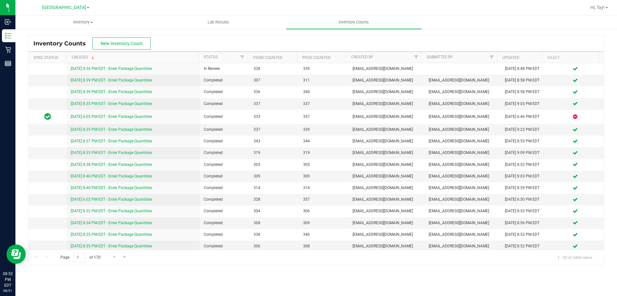
click at [235, 35] on div "Inventory Counts New Inventory Count" at bounding box center [317, 43] width 576 height 16
click at [208, 44] on div "Inventory Counts New Inventory Count" at bounding box center [317, 43] width 576 height 16
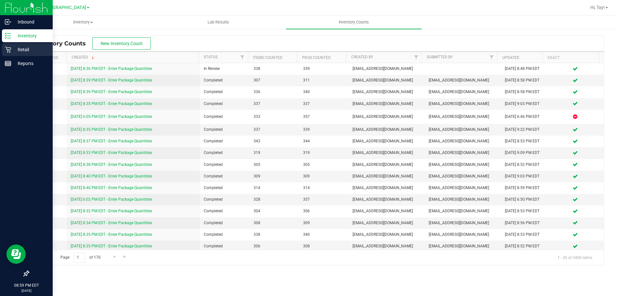
click at [20, 50] on p "Retail" at bounding box center [30, 50] width 39 height 8
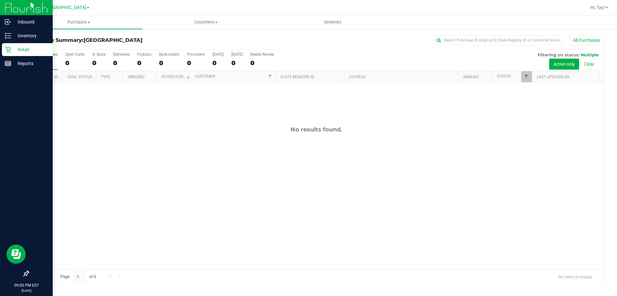
click at [23, 48] on p "Retail" at bounding box center [30, 50] width 39 height 8
click at [28, 39] on p "Inventory" at bounding box center [30, 36] width 39 height 8
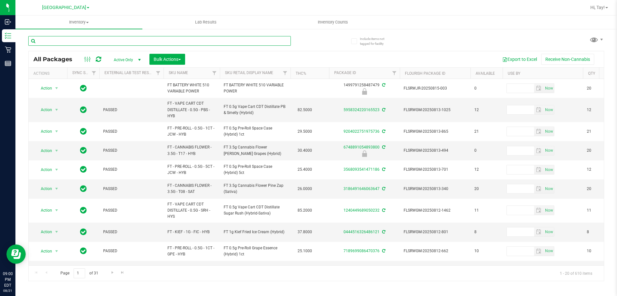
click at [73, 41] on input "text" at bounding box center [159, 41] width 263 height 10
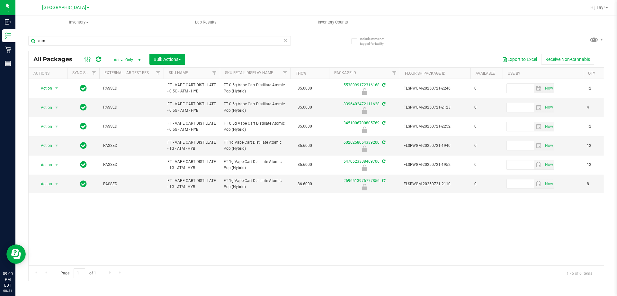
click at [276, 76] on th "Sku Retail Display Name" at bounding box center [255, 73] width 71 height 11
click at [352, 220] on div "Action Action Edit attributes Global inventory Locate package Package audit log…" at bounding box center [317, 172] width 576 height 186
click at [327, 60] on div "Export to Excel Receive Non-Cannabis" at bounding box center [394, 59] width 409 height 11
click at [229, 38] on input "atm" at bounding box center [159, 41] width 263 height 10
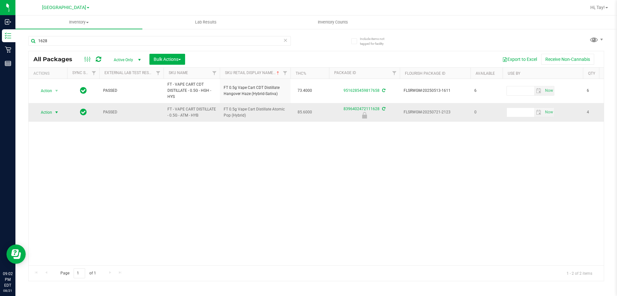
click at [53, 114] on span "select" at bounding box center [57, 112] width 8 height 9
click at [64, 161] on li "Print package label" at bounding box center [55, 161] width 41 height 10
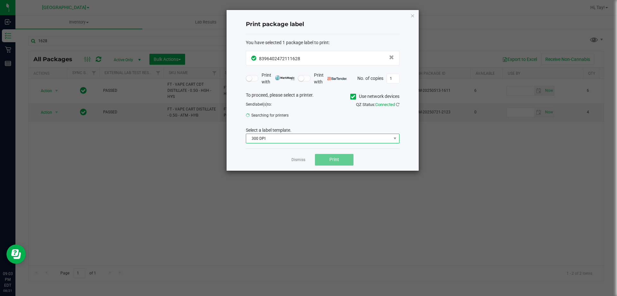
click at [271, 136] on span "300 DPI" at bounding box center [318, 138] width 145 height 9
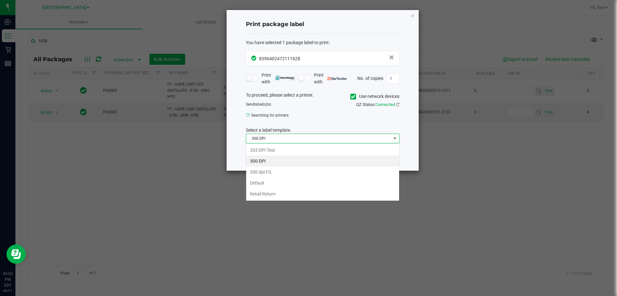
scroll to position [10, 154]
click at [272, 149] on li "203 DPI Test" at bounding box center [322, 149] width 153 height 11
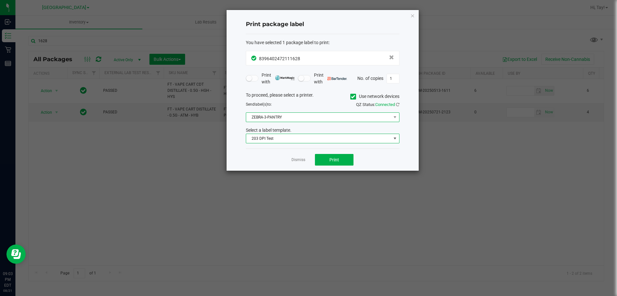
click at [286, 119] on span "ZEBRA-3-PANTRY" at bounding box center [318, 117] width 145 height 9
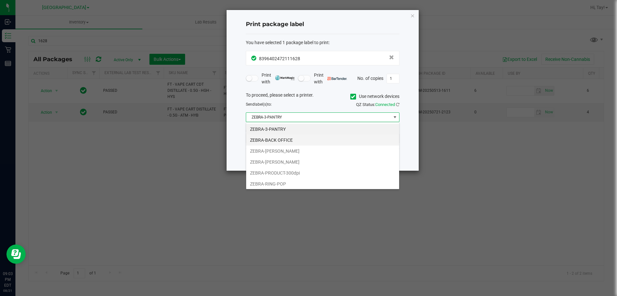
click at [293, 141] on li "ZEBRA-BACK OFFICE" at bounding box center [322, 139] width 153 height 11
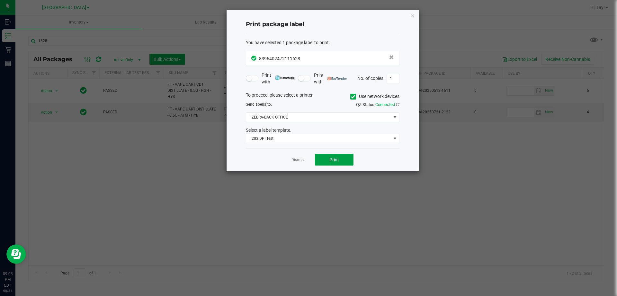
click at [327, 158] on button "Print" at bounding box center [334, 160] width 39 height 12
click at [298, 160] on link "Dismiss" at bounding box center [299, 159] width 14 height 5
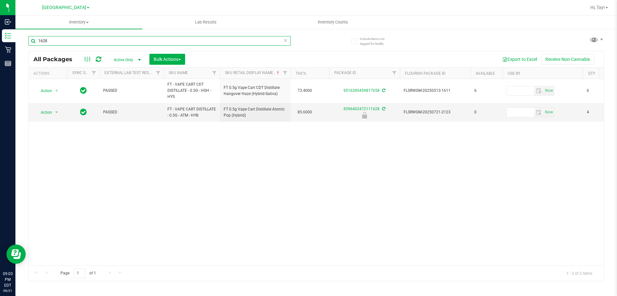
click at [237, 43] on input "1628" at bounding box center [159, 41] width 263 height 10
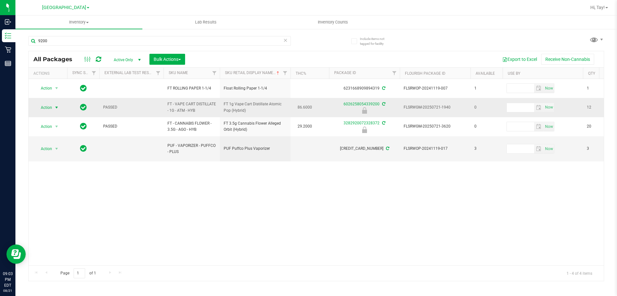
click at [56, 107] on span "select" at bounding box center [56, 107] width 5 height 5
click at [65, 158] on li "Print package label" at bounding box center [55, 156] width 41 height 10
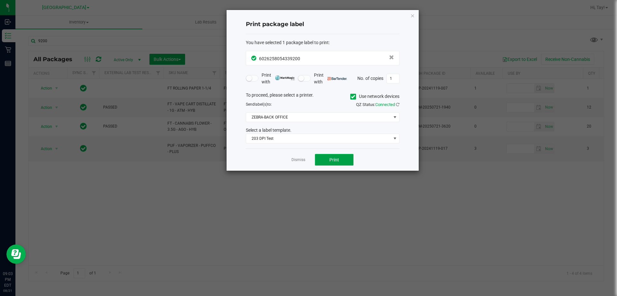
click at [324, 158] on button "Print" at bounding box center [334, 160] width 39 height 12
click at [298, 160] on link "Dismiss" at bounding box center [299, 159] width 14 height 5
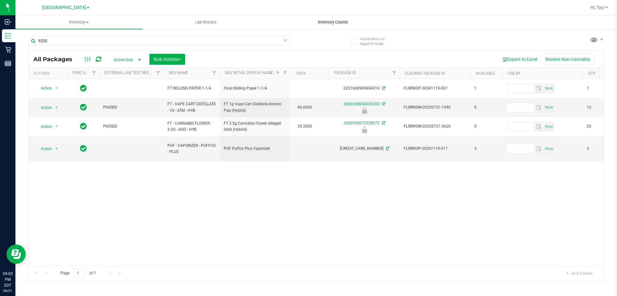
click at [321, 25] on span "Inventory Counts" at bounding box center [333, 22] width 48 height 6
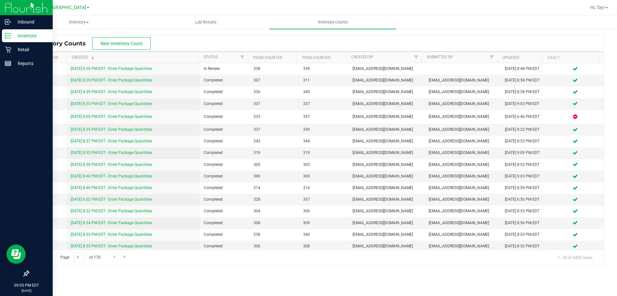
click at [15, 35] on p "Inventory" at bounding box center [30, 36] width 39 height 8
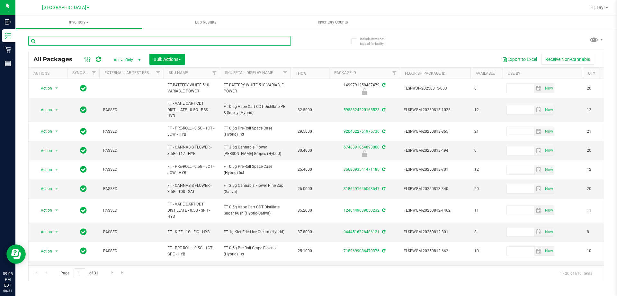
click at [84, 42] on input "text" at bounding box center [159, 41] width 263 height 10
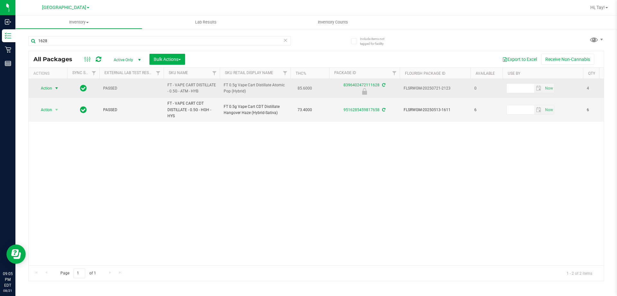
click at [53, 91] on span "select" at bounding box center [57, 88] width 8 height 9
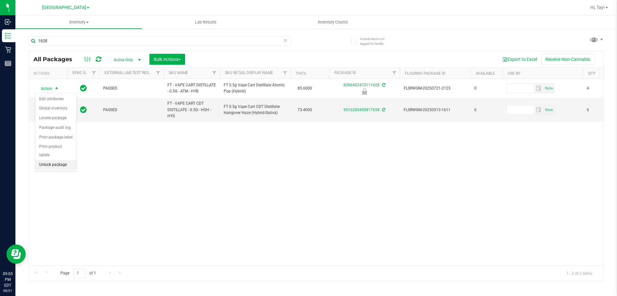
click at [56, 160] on li "Unlock package" at bounding box center [55, 165] width 41 height 10
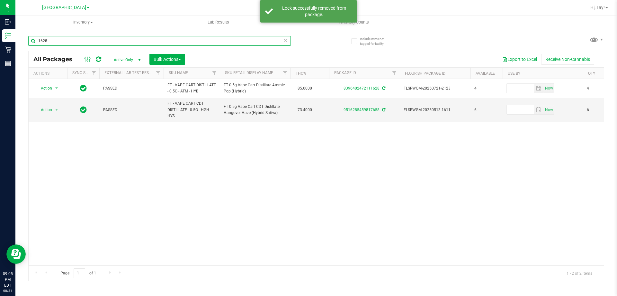
click at [65, 41] on input "1628" at bounding box center [159, 41] width 263 height 10
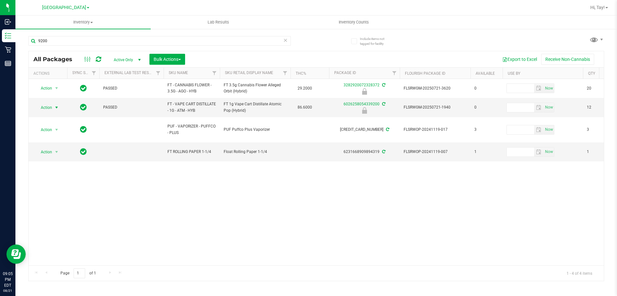
click at [47, 107] on span "Action" at bounding box center [43, 107] width 17 height 9
click at [66, 179] on li "Unlock package" at bounding box center [55, 184] width 41 height 10
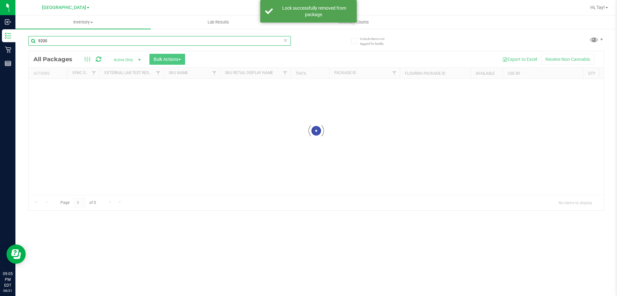
click at [56, 41] on div "Inventory All packages All inventory Waste log Create inventory Lab Results Inv…" at bounding box center [316, 155] width 602 height 280
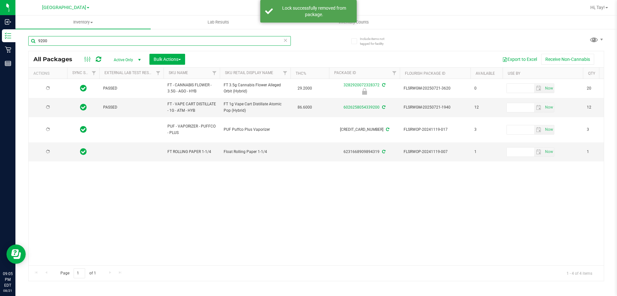
click at [59, 41] on input "9200" at bounding box center [159, 41] width 263 height 10
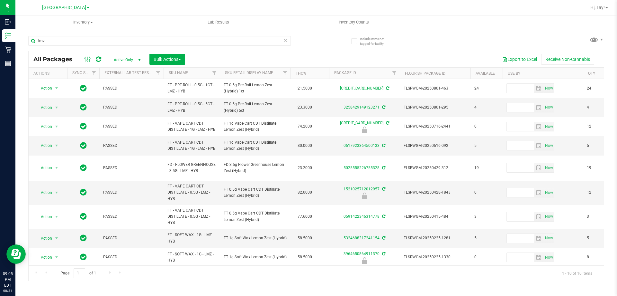
click at [276, 75] on th "Sku Retail Display Name" at bounding box center [255, 73] width 71 height 11
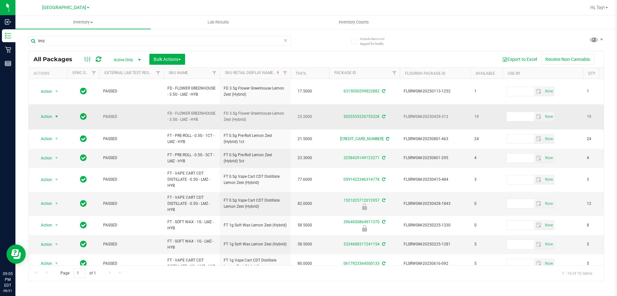
click at [56, 114] on span "select" at bounding box center [56, 116] width 5 height 5
click at [66, 155] on li "Lock package" at bounding box center [60, 156] width 50 height 10
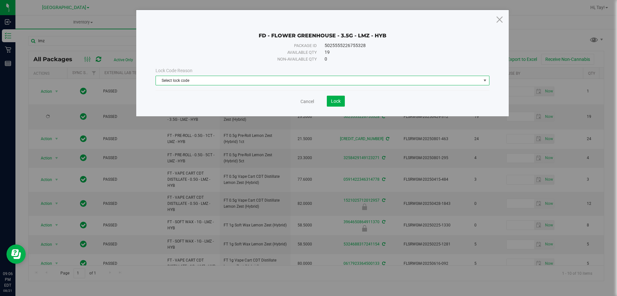
click at [287, 76] on span "Select lock code" at bounding box center [318, 80] width 325 height 9
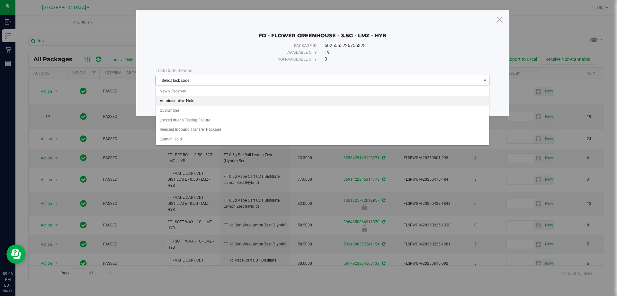
click at [188, 102] on li "Administrative Hold" at bounding box center [323, 101] width 334 height 10
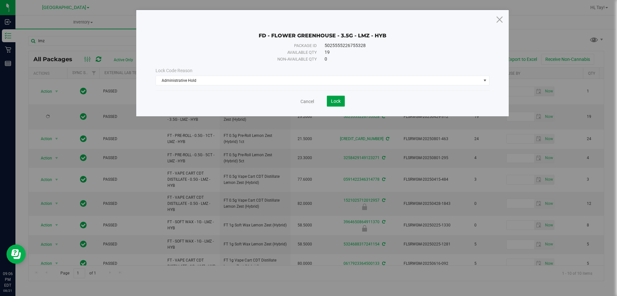
click at [333, 105] on button "Lock" at bounding box center [336, 101] width 18 height 11
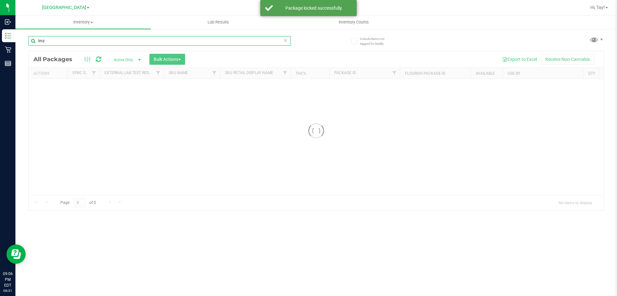
click at [126, 42] on input "lmz" at bounding box center [159, 41] width 263 height 10
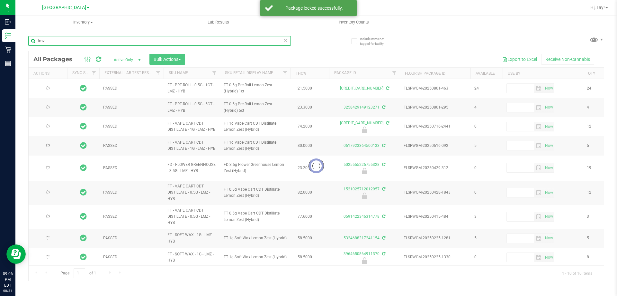
click at [126, 42] on input "lmz" at bounding box center [159, 41] width 263 height 10
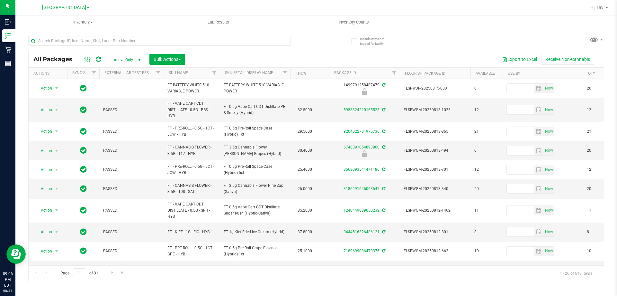
click at [248, 57] on div "Export to Excel Receive Non-Cannabis" at bounding box center [394, 59] width 409 height 11
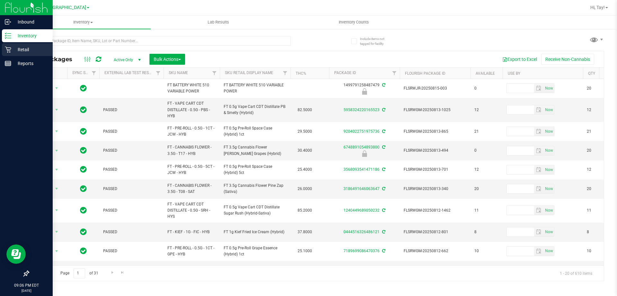
click at [13, 50] on p "Retail" at bounding box center [30, 50] width 39 height 8
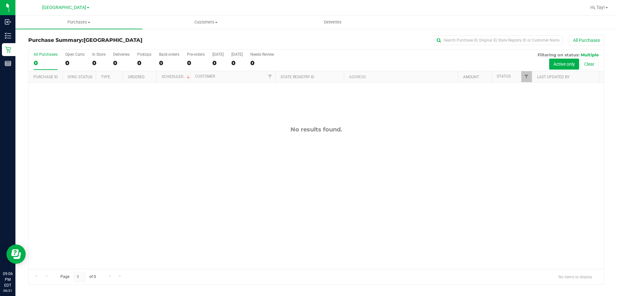
click at [325, 57] on div "All Purchases 0 Open Carts 0 In Store 0 Deliveries 0 PickUps 0 Back-orders 0 Pr…" at bounding box center [317, 61] width 576 height 22
click at [597, 10] on span "Hi, Tay!" at bounding box center [598, 7] width 14 height 5
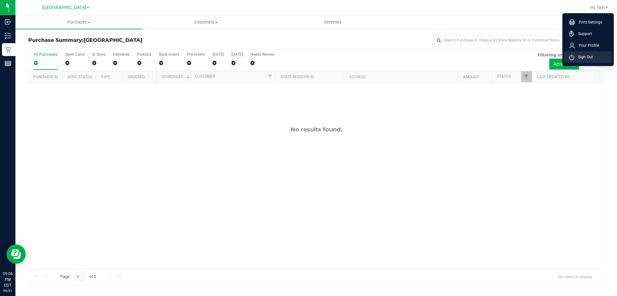
click at [581, 61] on li "Sign Out" at bounding box center [588, 57] width 48 height 12
